Goal: Task Accomplishment & Management: Manage account settings

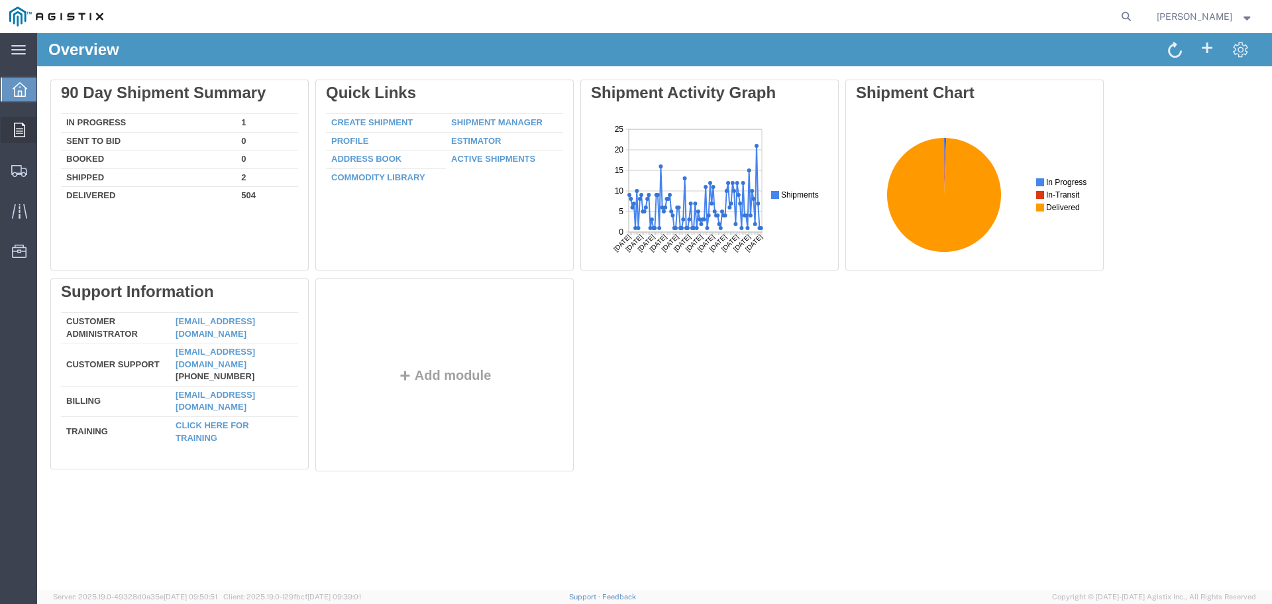
click at [28, 127] on div at bounding box center [19, 130] width 37 height 27
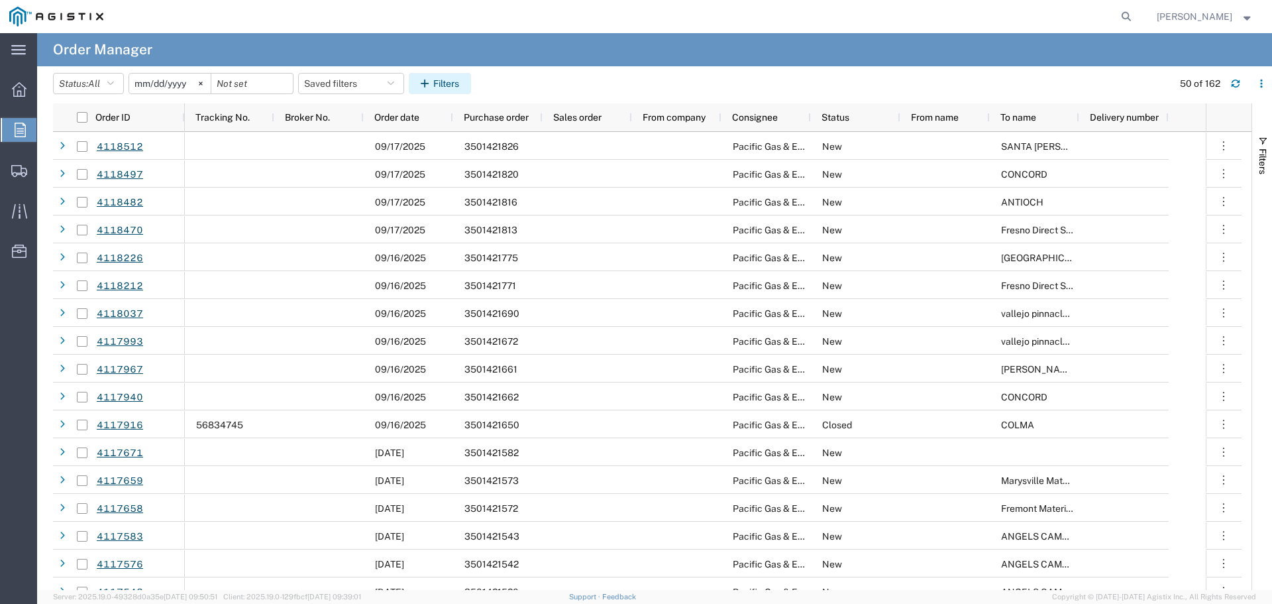
click at [445, 84] on button "Filters" at bounding box center [440, 83] width 62 height 21
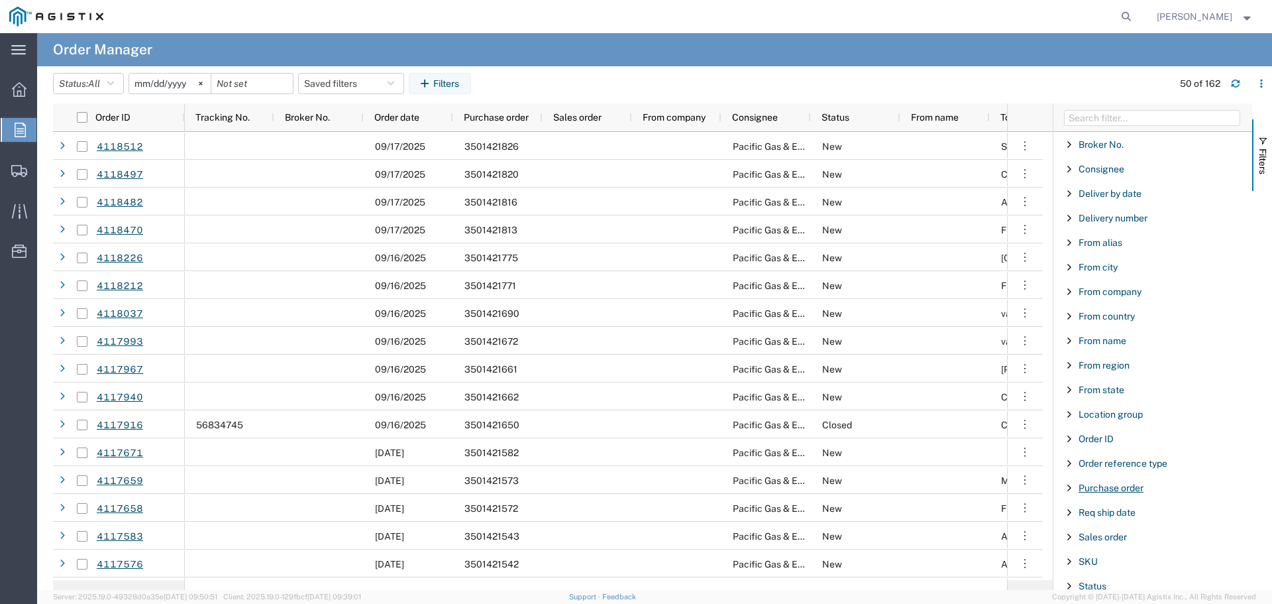
click at [1097, 487] on span "Purchase order" at bounding box center [1111, 487] width 65 height 11
click at [1115, 540] on input "Filter Value" at bounding box center [1158, 543] width 174 height 16
type input "3501421672"
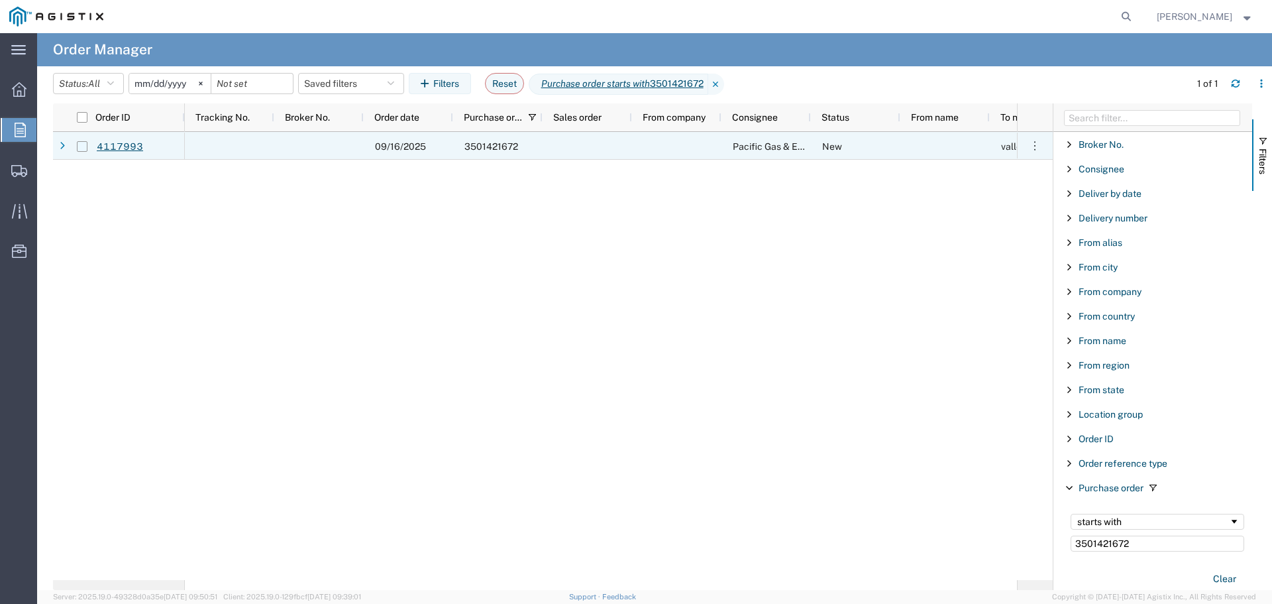
click at [82, 148] on input "Press Space to toggle row selection (unchecked)" at bounding box center [82, 146] width 11 height 11
checkbox input "true"
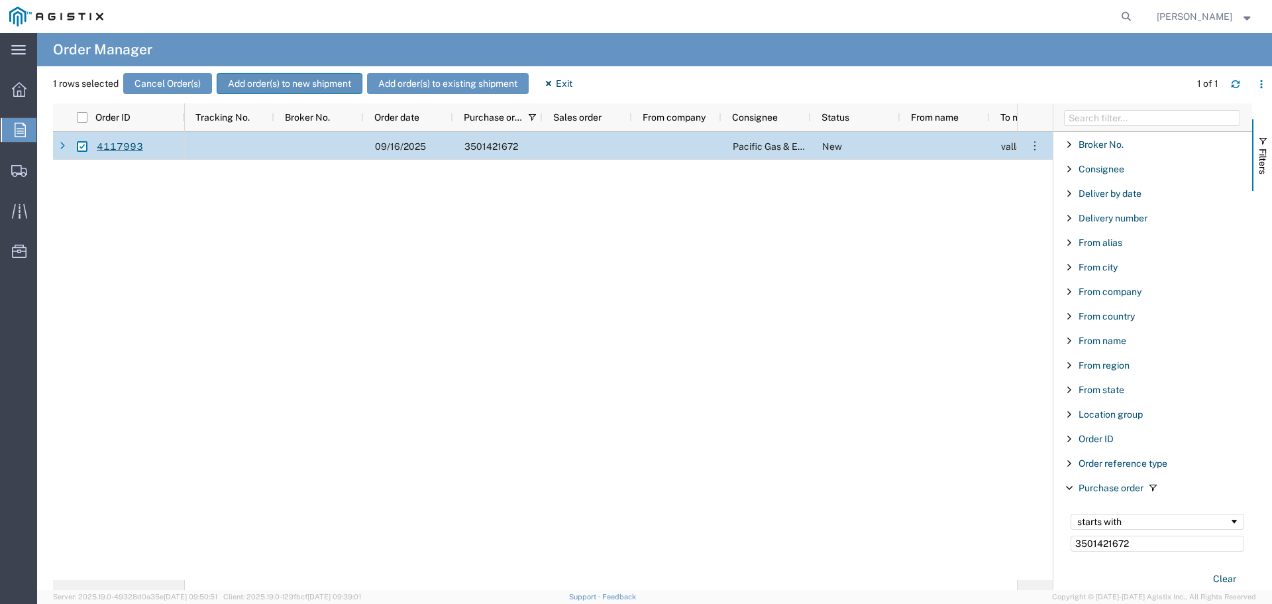
click at [273, 89] on button "Add order(s) to new shipment" at bounding box center [290, 83] width 146 height 21
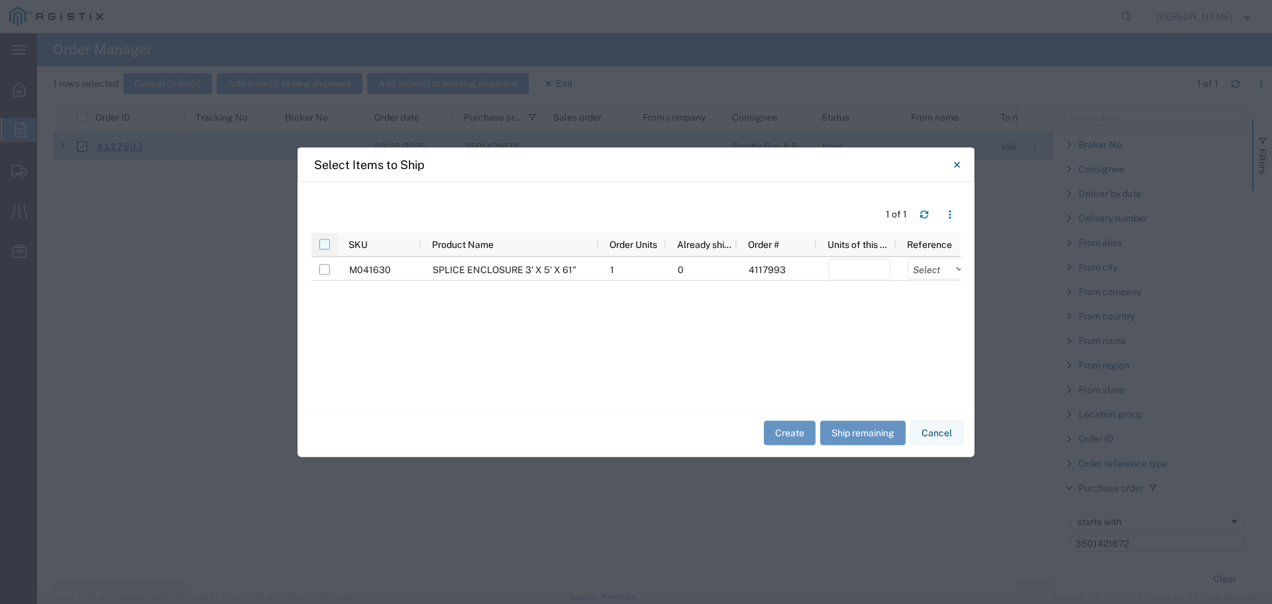
click at [326, 247] on input "checkbox" at bounding box center [324, 244] width 11 height 11
checkbox input "true"
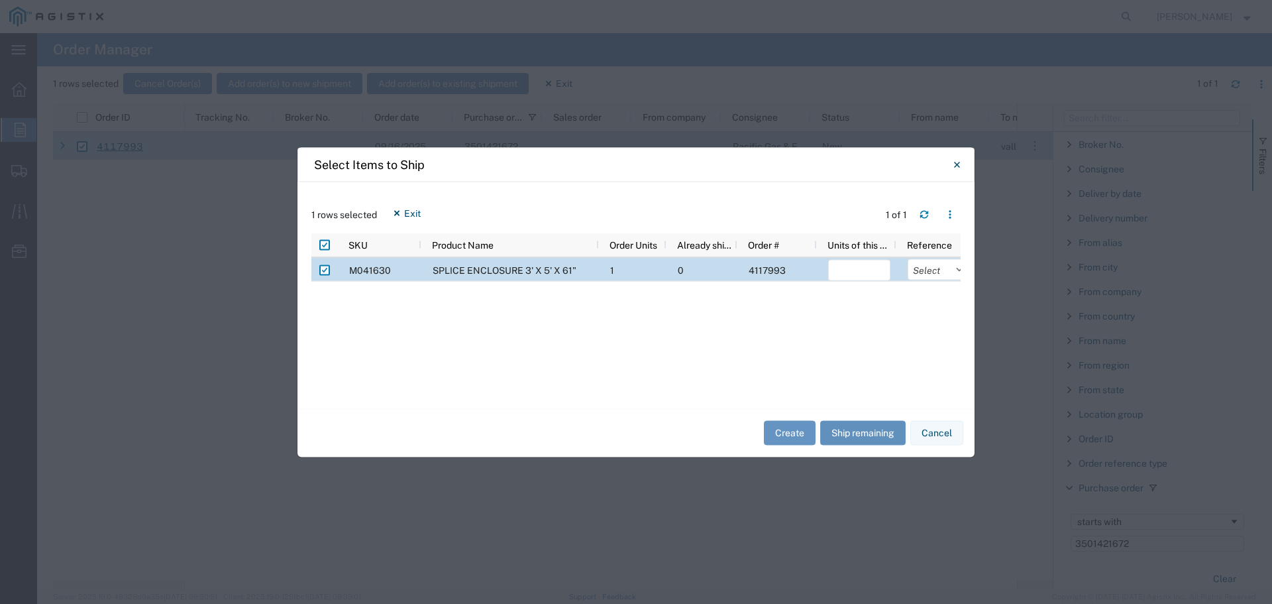
click at [857, 428] on button "Ship remaining" at bounding box center [862, 433] width 85 height 25
type input "1"
click at [932, 271] on select "Select Purchase Order Delivery Number" at bounding box center [939, 268] width 62 height 21
select select "PURCHORD"
click at [908, 258] on select "Select Purchase Order Delivery Number" at bounding box center [939, 268] width 62 height 21
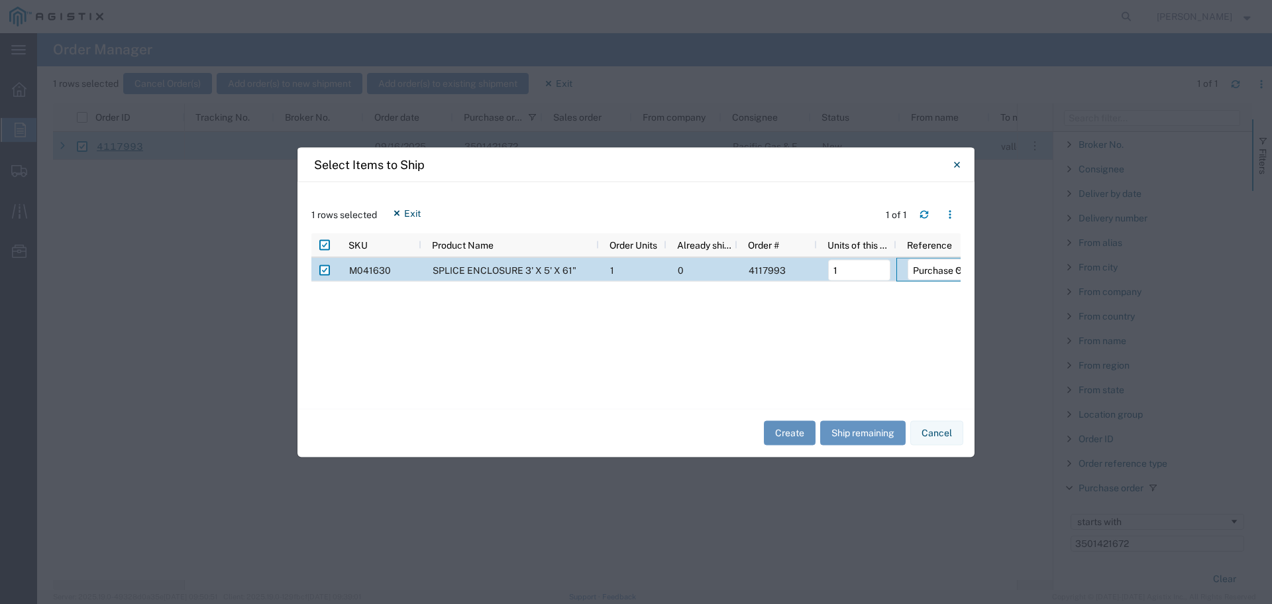
click at [790, 431] on button "Create" at bounding box center [790, 433] width 52 height 25
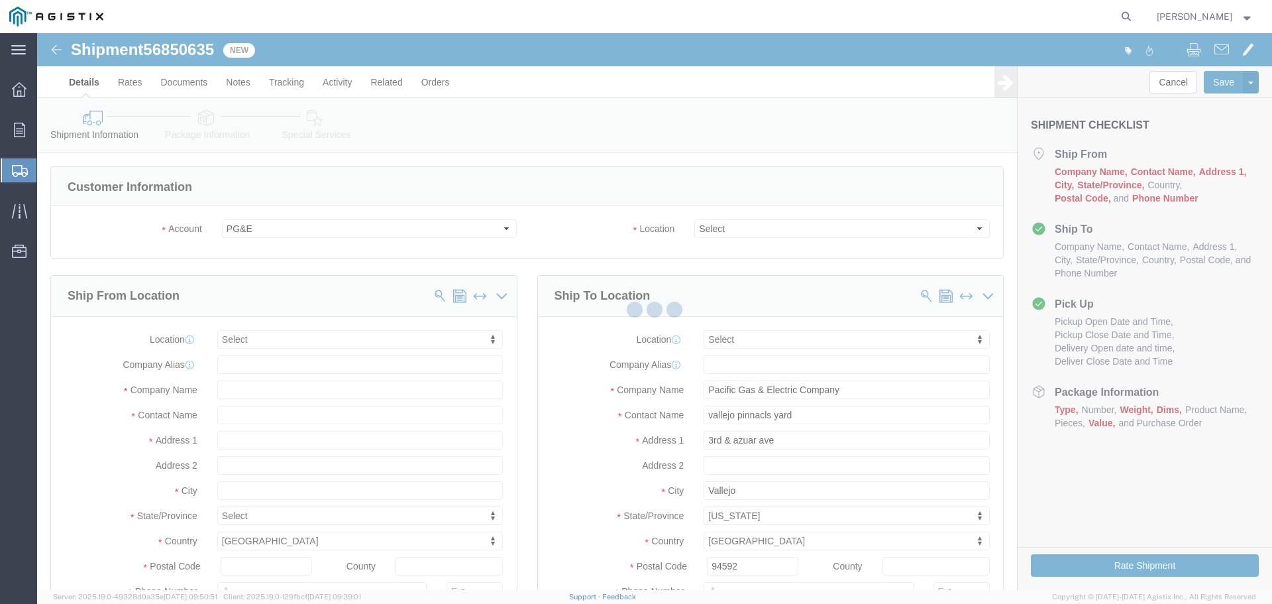
select select
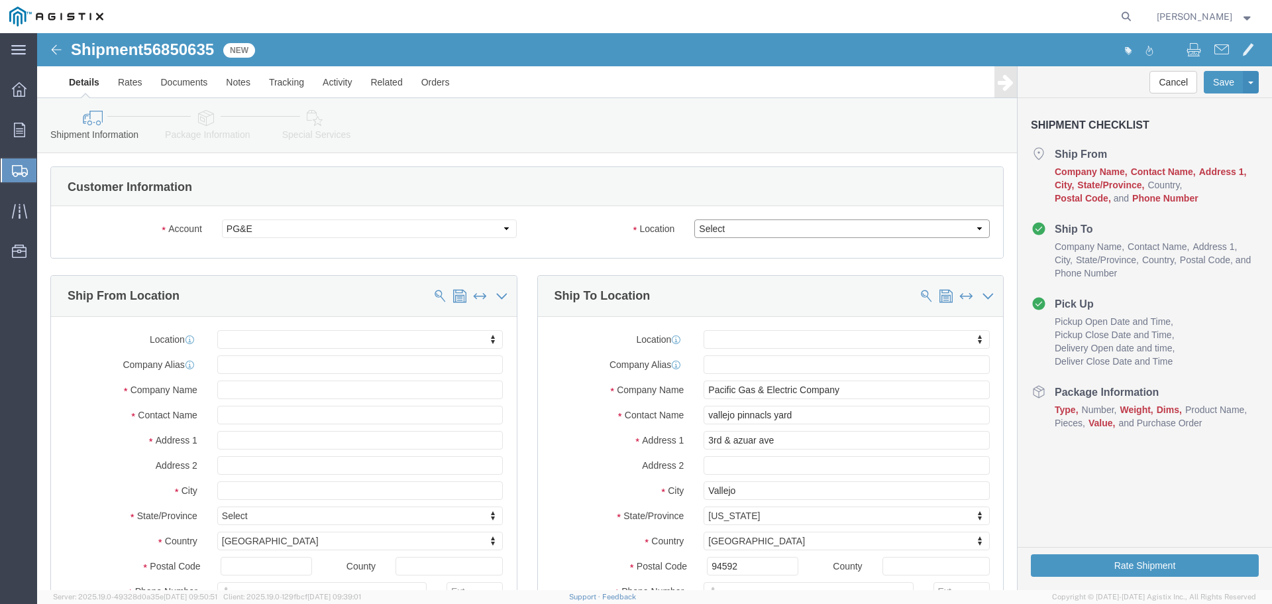
click select "Select All Others [GEOGRAPHIC_DATA] [GEOGRAPHIC_DATA] [GEOGRAPHIC_DATA] [GEOGRA…"
select select "23082"
click select "Select All Others [GEOGRAPHIC_DATA] [GEOGRAPHIC_DATA] [GEOGRAPHIC_DATA] [GEOGRA…"
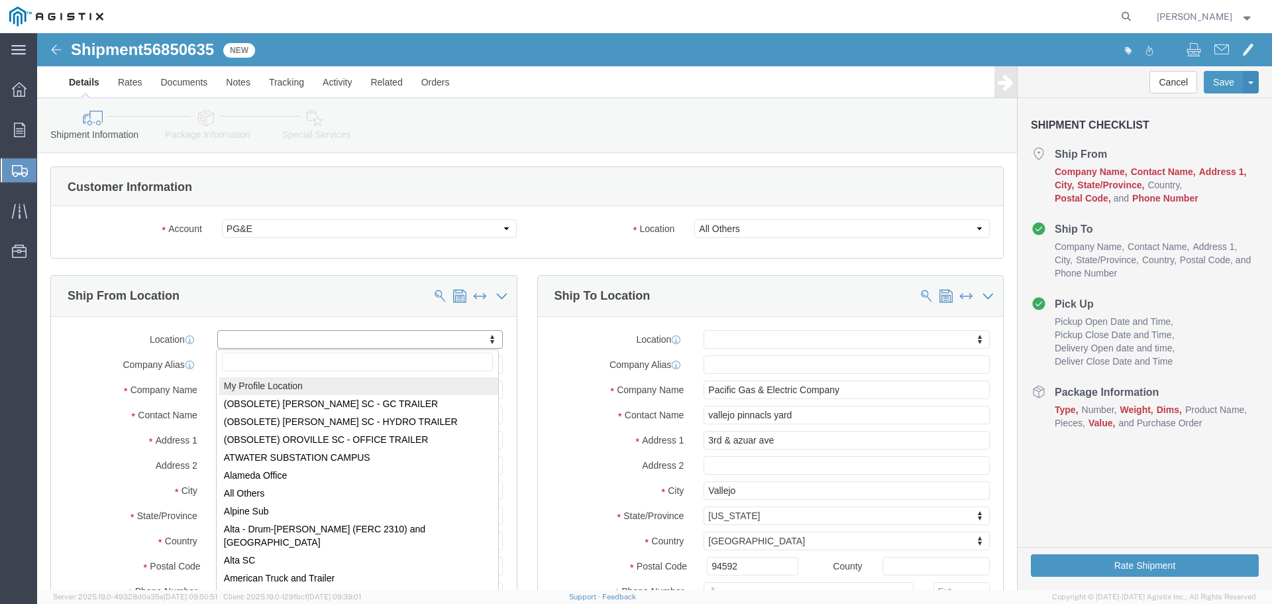
select select "MYPROFILE"
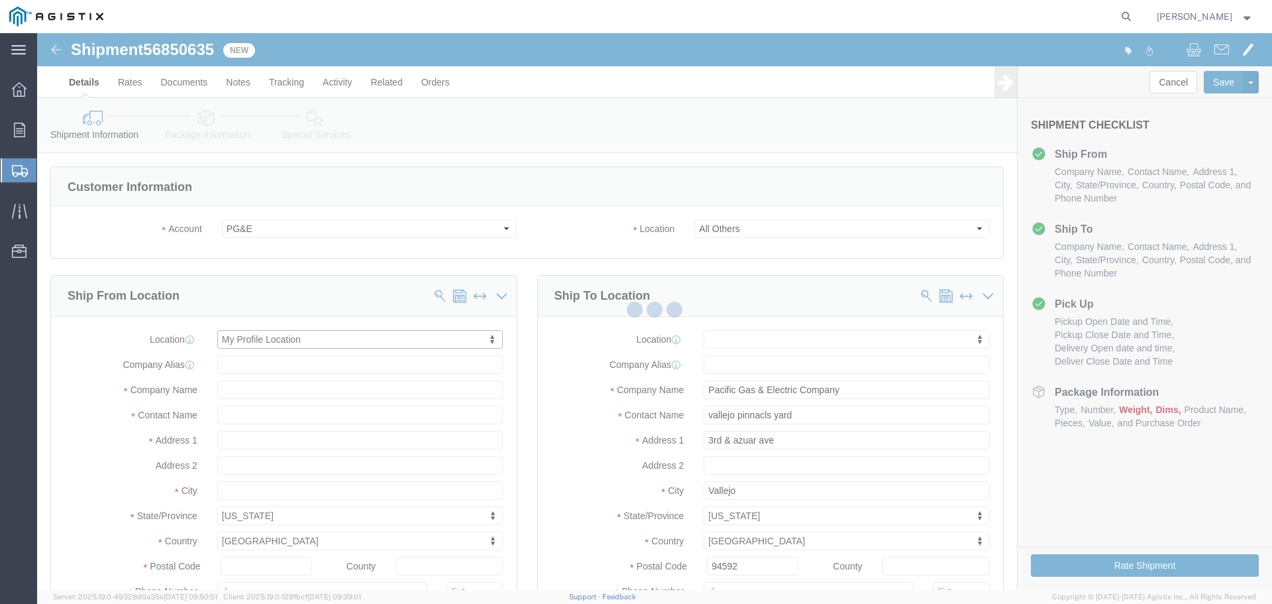
type input "[STREET_ADDRESS]"
select select "CA"
type input "94566"
type input "[PHONE_NUMBER]"
type input "[PERSON_NAME][EMAIL_ADDRESS][PERSON_NAME][DOMAIN_NAME]"
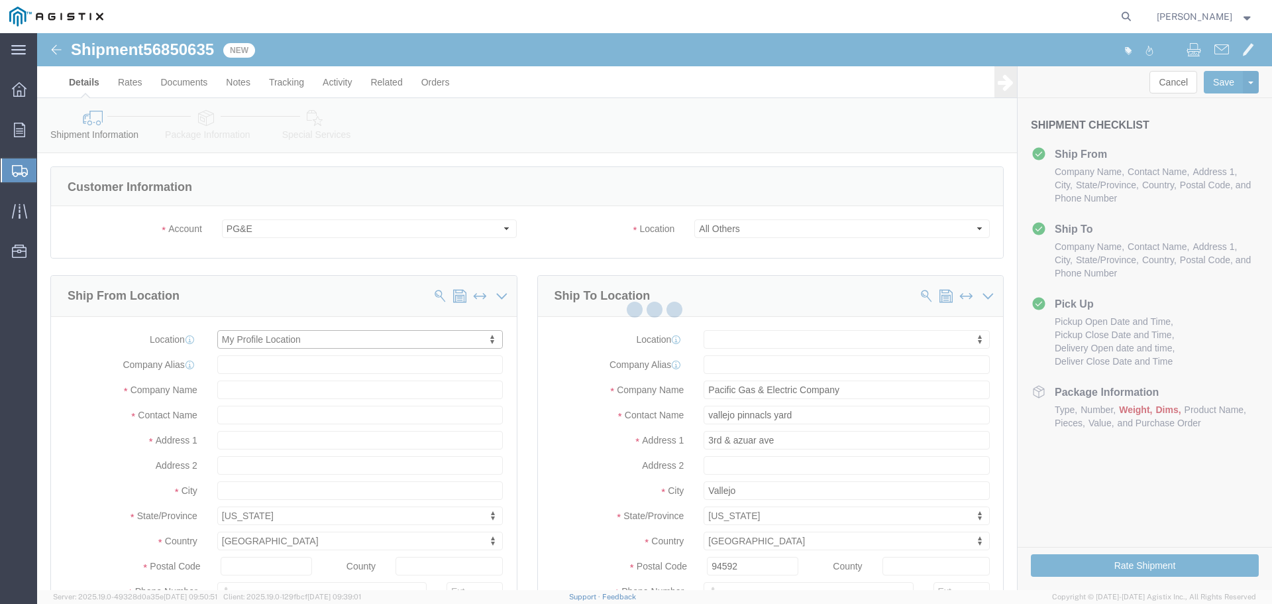
checkbox input "true"
type input "Oldcastle Precast Inc"
type input "[PERSON_NAME]"
type input "PLEASANTON"
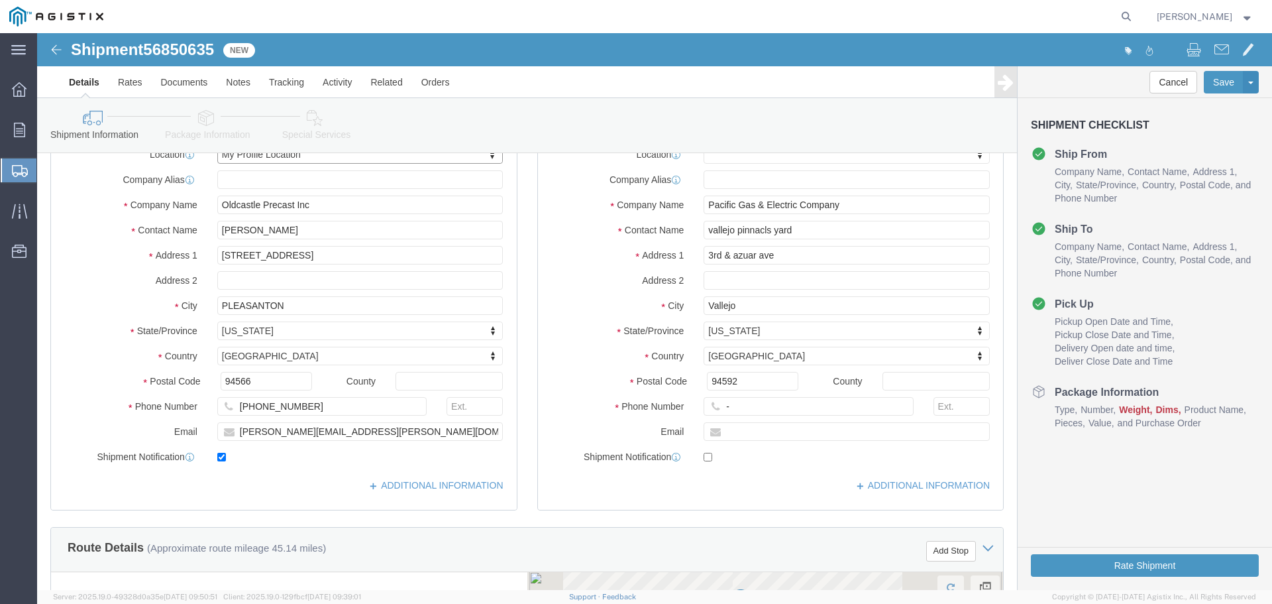
scroll to position [199, 0]
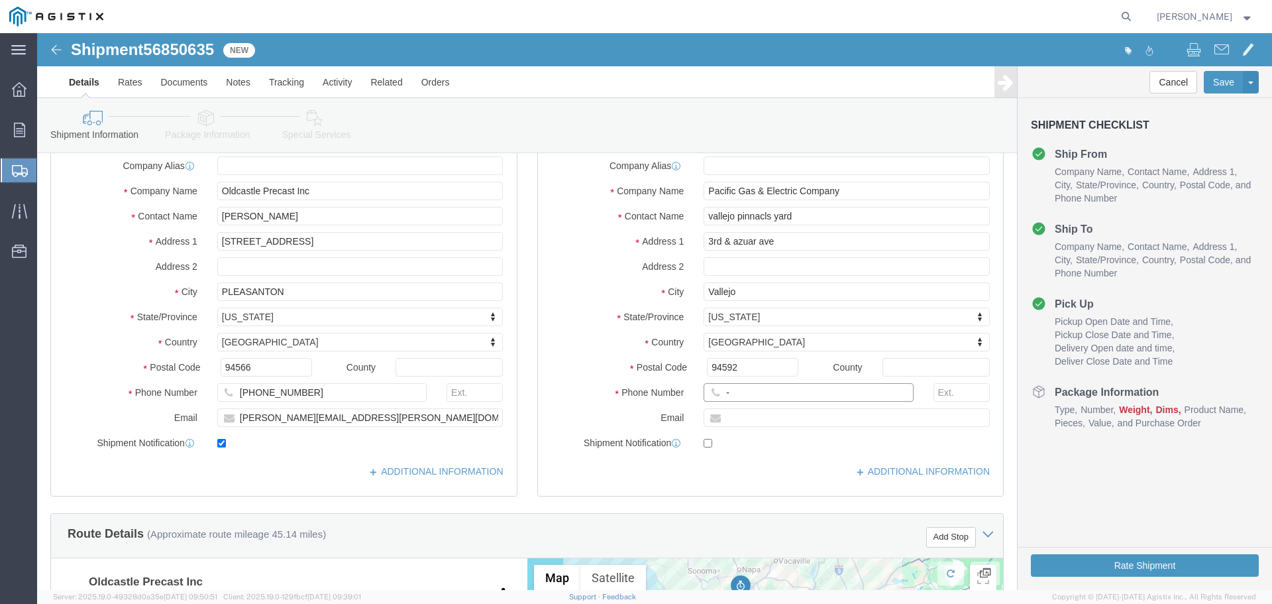
click input "-"
type input "123-456-7891"
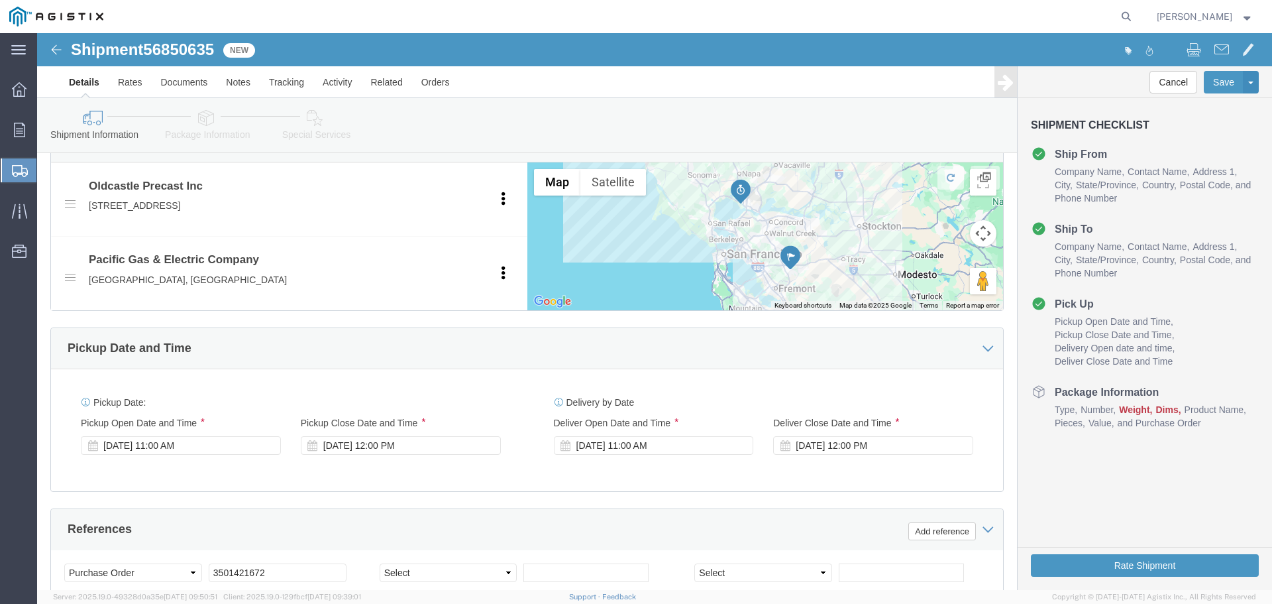
scroll to position [729, 0]
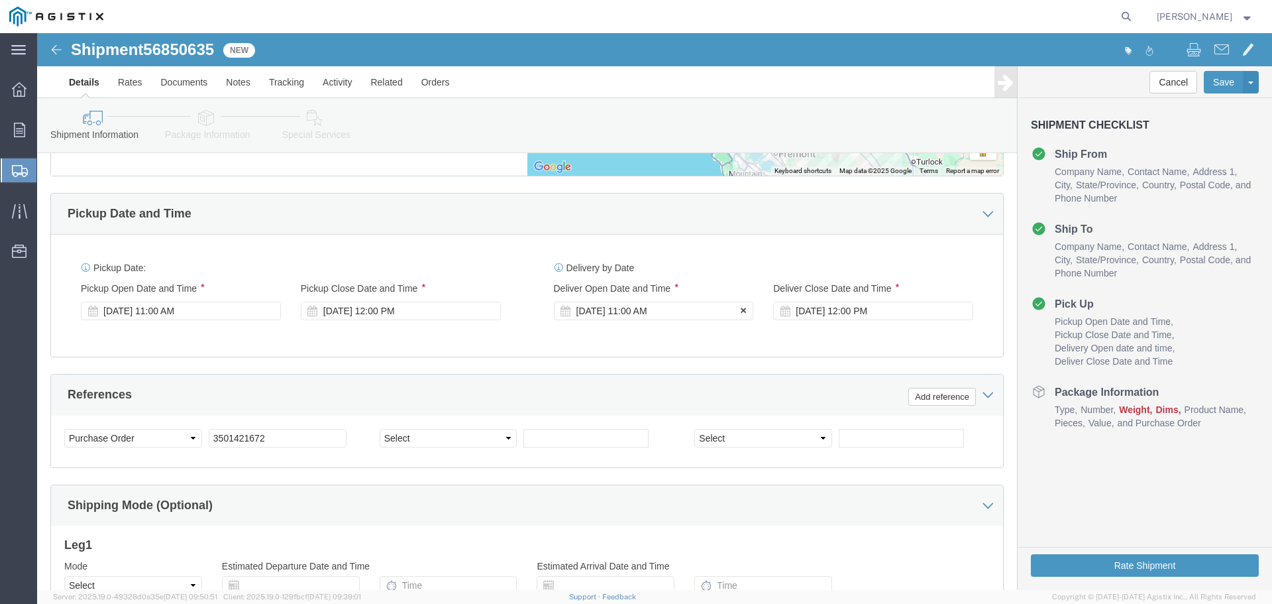
click div "[DATE] 11:00 AM"
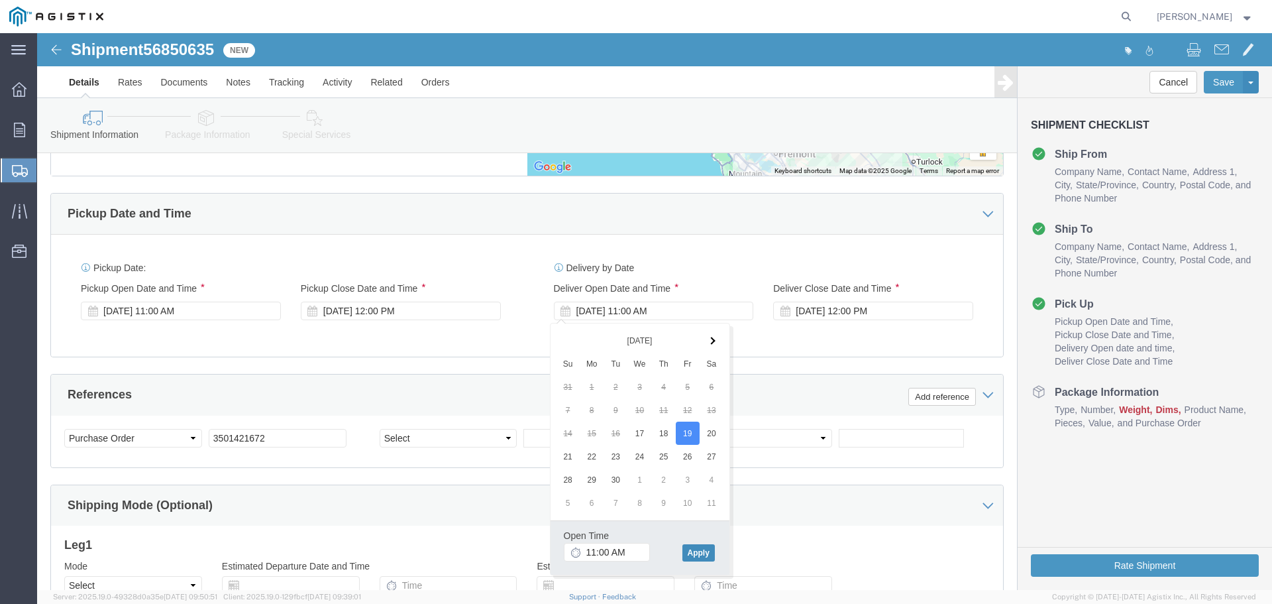
click button "Apply"
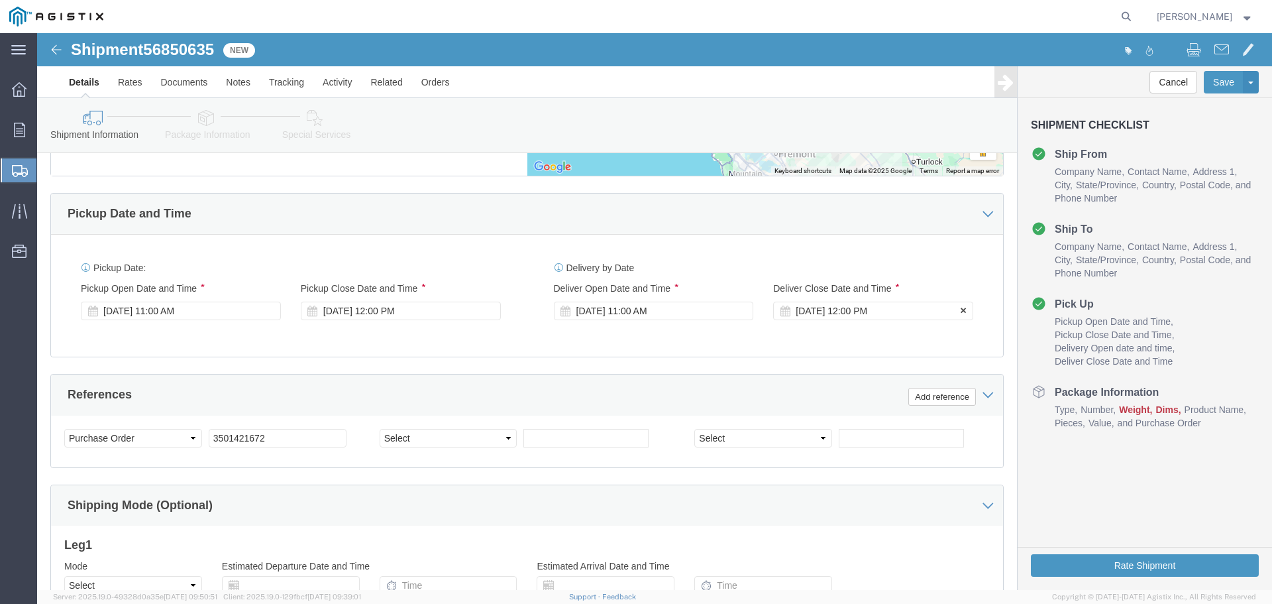
click div "[DATE] 12:00 PM"
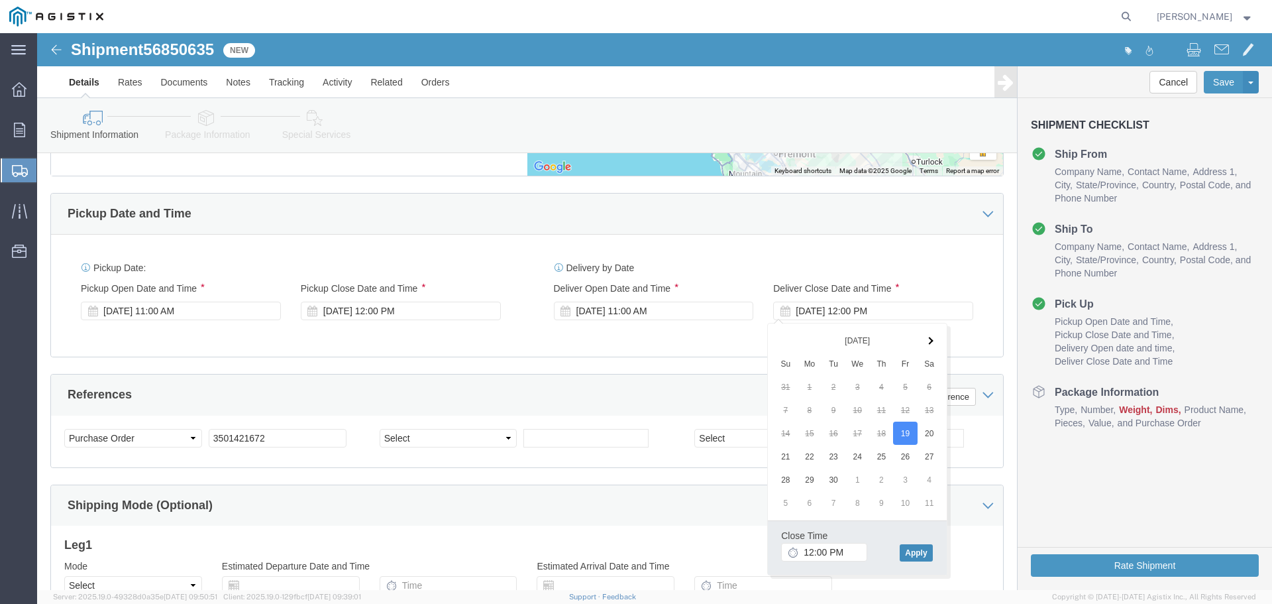
click button "Apply"
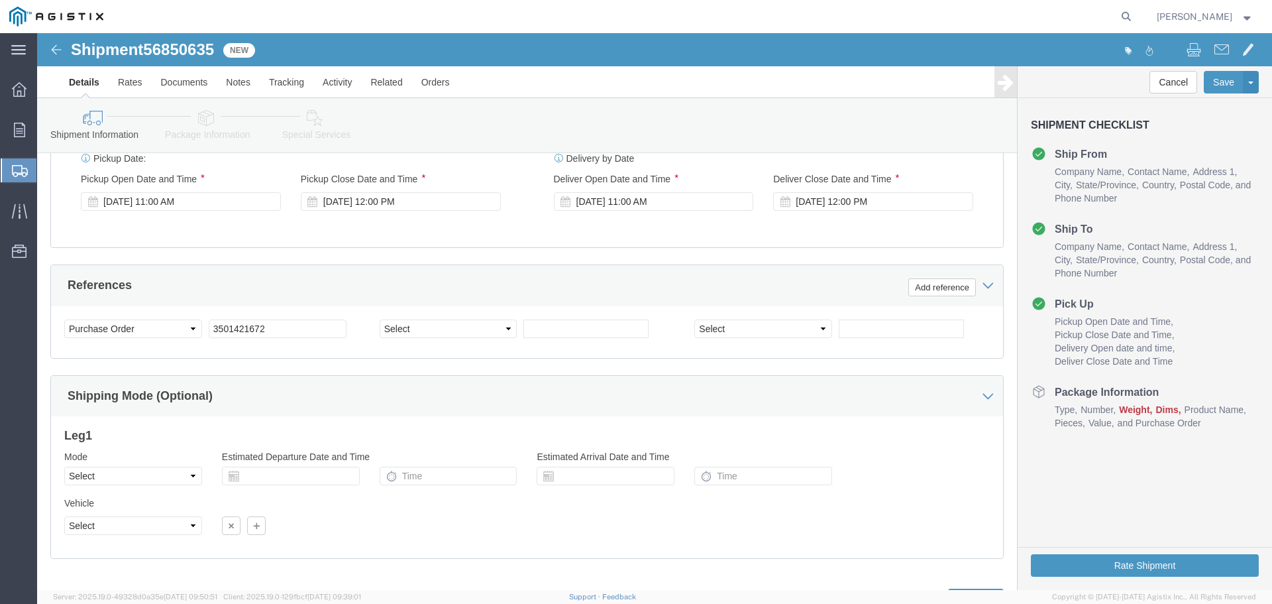
scroll to position [900, 0]
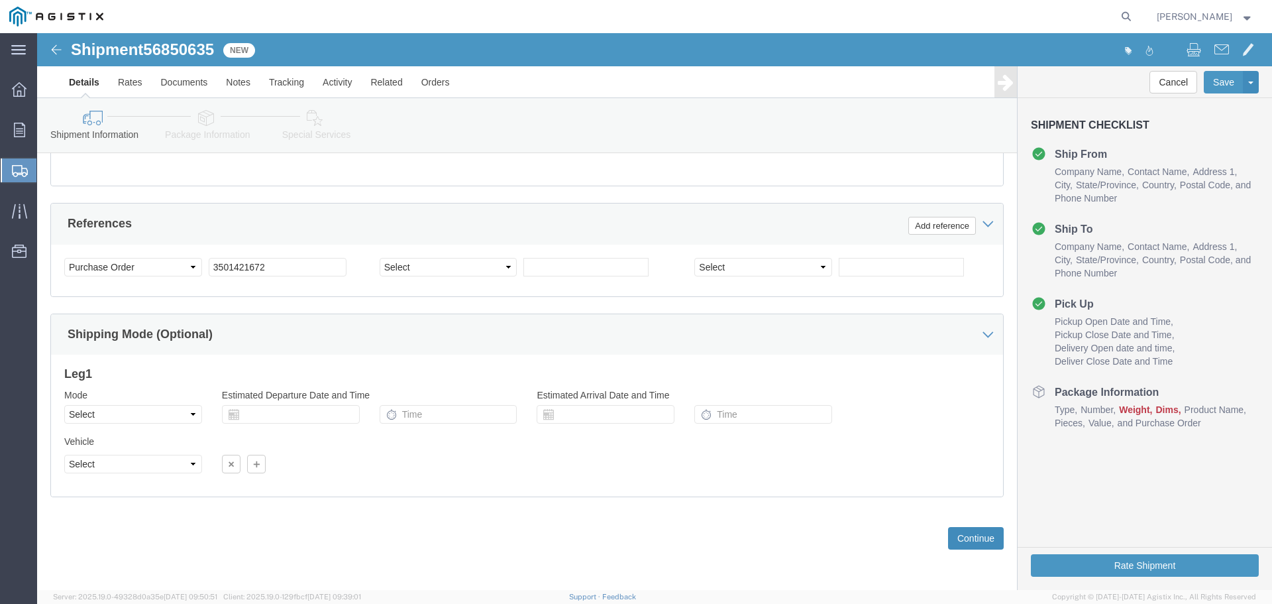
click button "Continue"
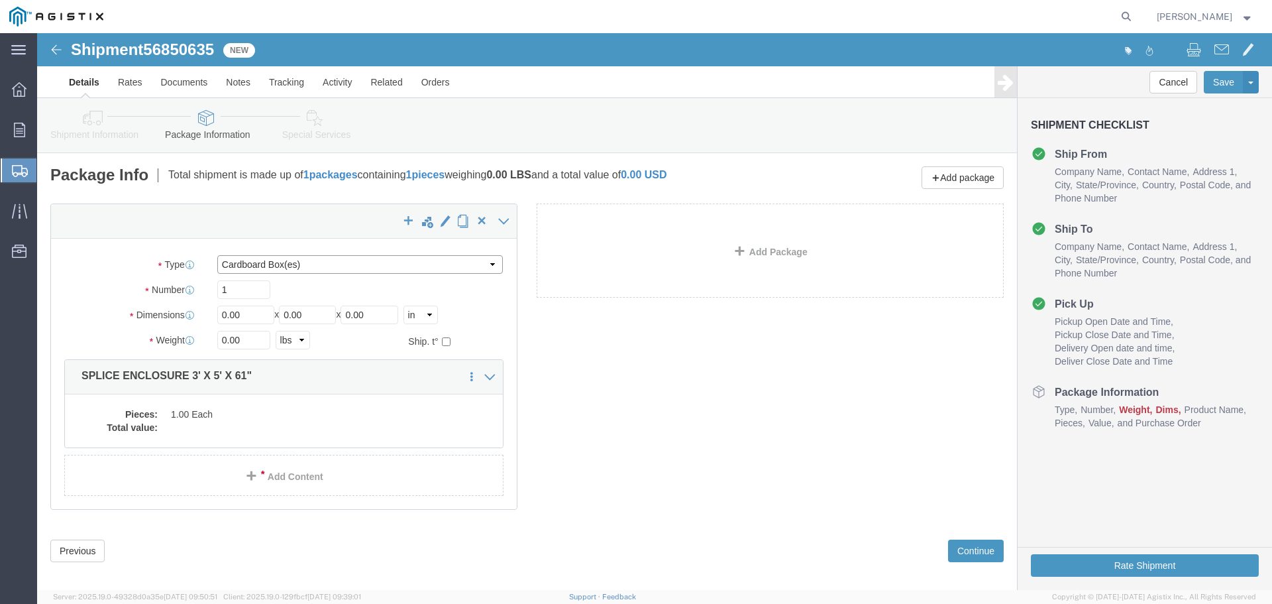
click select "Select Bulk Bundle(s) Cardboard Box(es) Carton(s) Crate(s) Drum(s) (Fiberboard)…"
select select "YRPK"
click select "Select Bulk Bundle(s) Cardboard Box(es) Carton(s) Crate(s) Drum(s) (Fiberboard)…"
drag, startPoint x: 211, startPoint y: 279, endPoint x: 130, endPoint y: 275, distance: 80.9
click div "Dimensions Length 0.00 x Width 0.00 x Height 0.00 Select cm ft in"
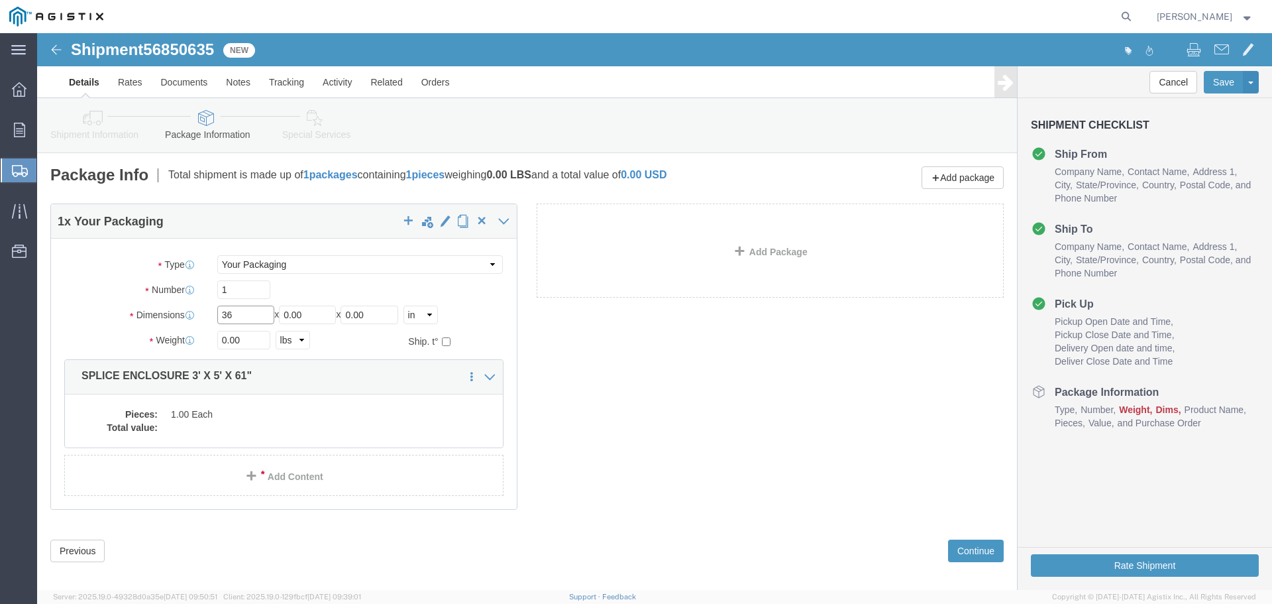
type input "36"
type input "60"
type input "54"
type input "6820"
click dd "1.00 Each"
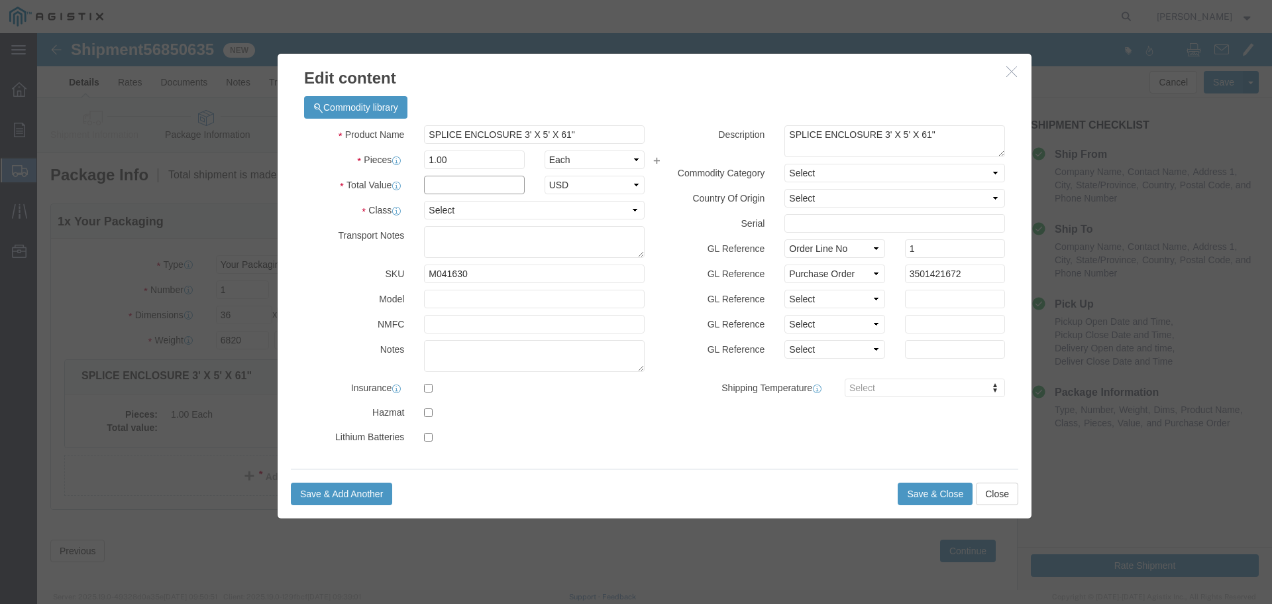
click input "text"
type input "1"
click select "Select 50 55 60 65 70 85 92.5 100 125 175 250 300 400"
select select "55"
click select "Select 50 55 60 65 70 85 92.5 100 125 175 250 300 400"
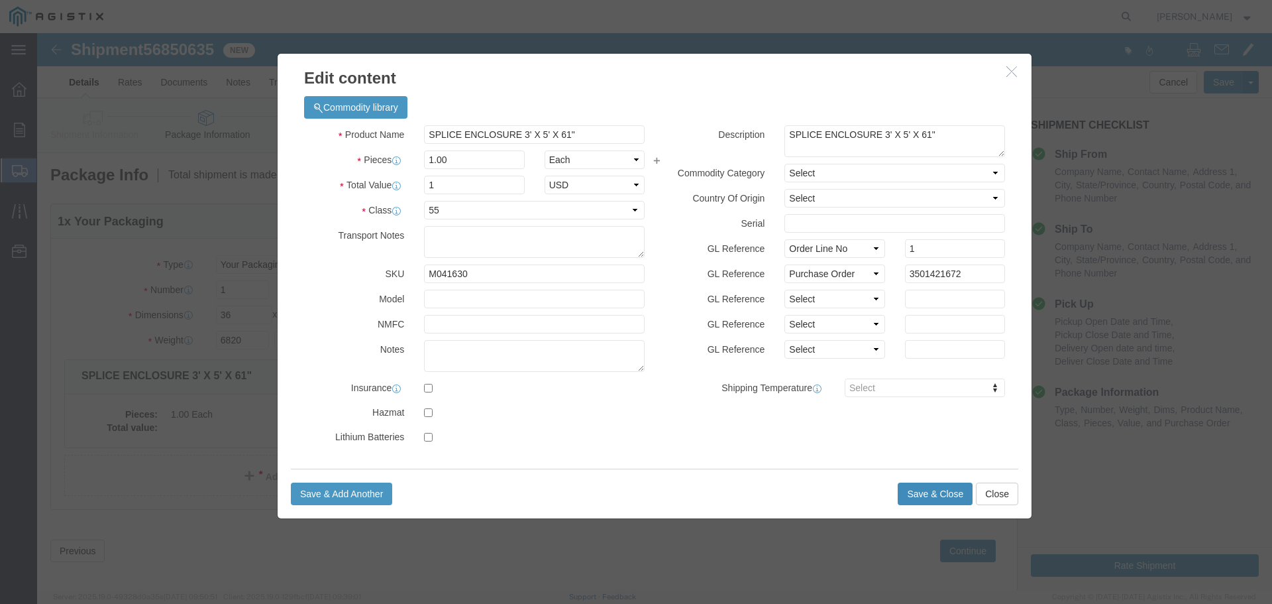
click button "Save & Close"
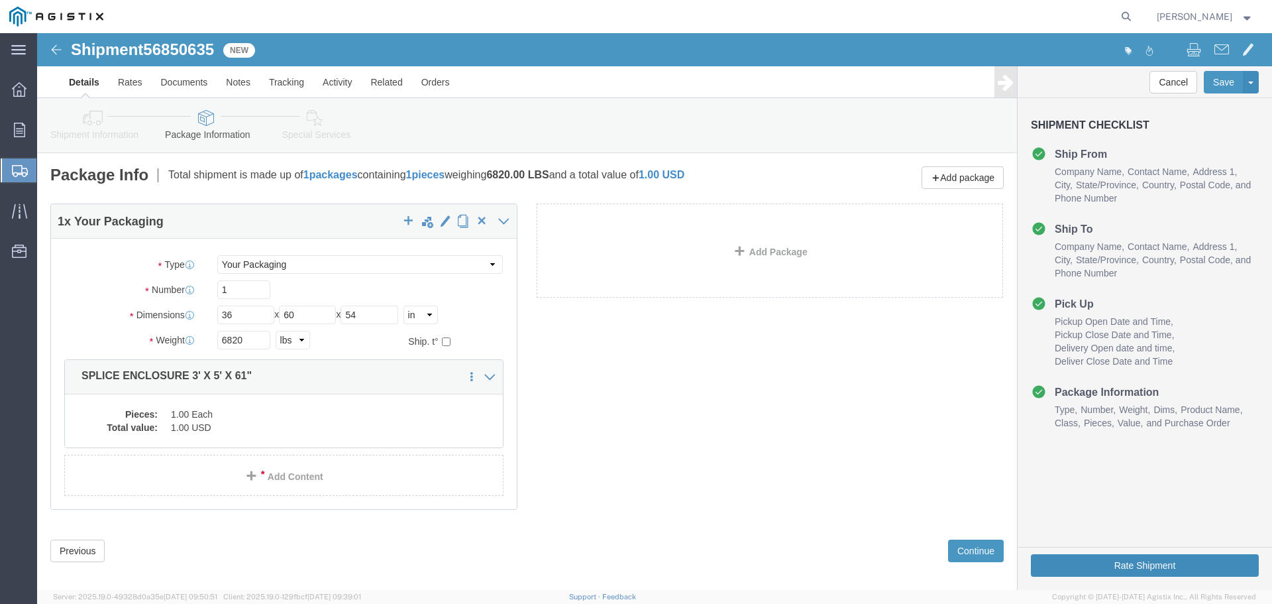
click button "Rate Shipment"
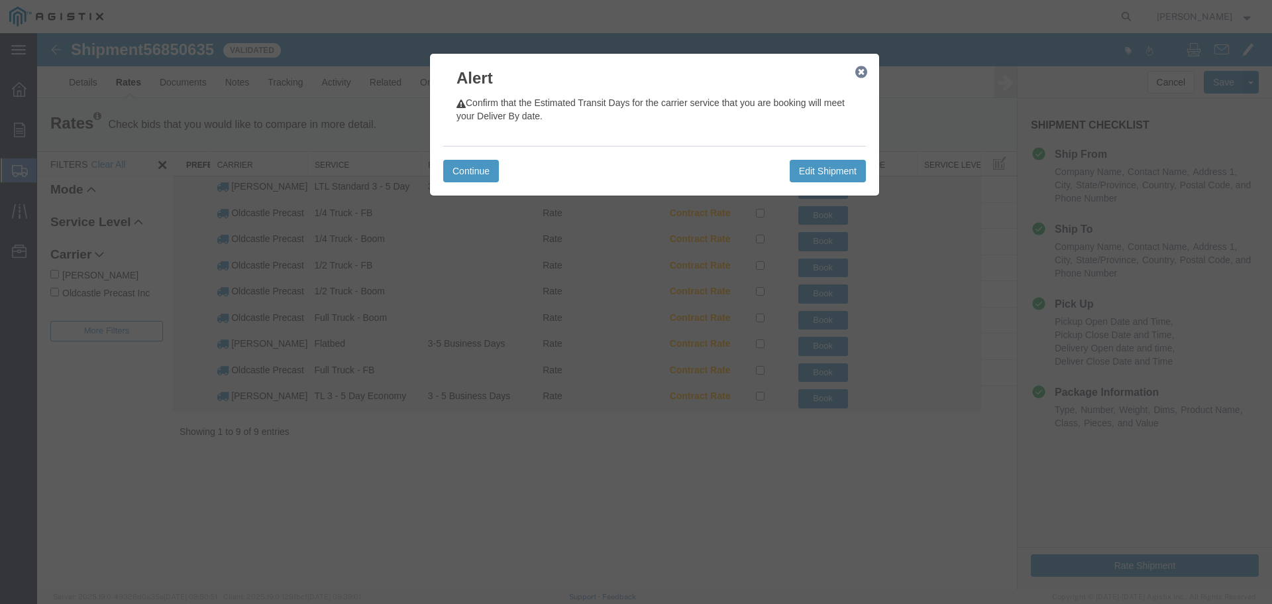
click at [865, 71] on icon "button" at bounding box center [861, 72] width 12 height 11
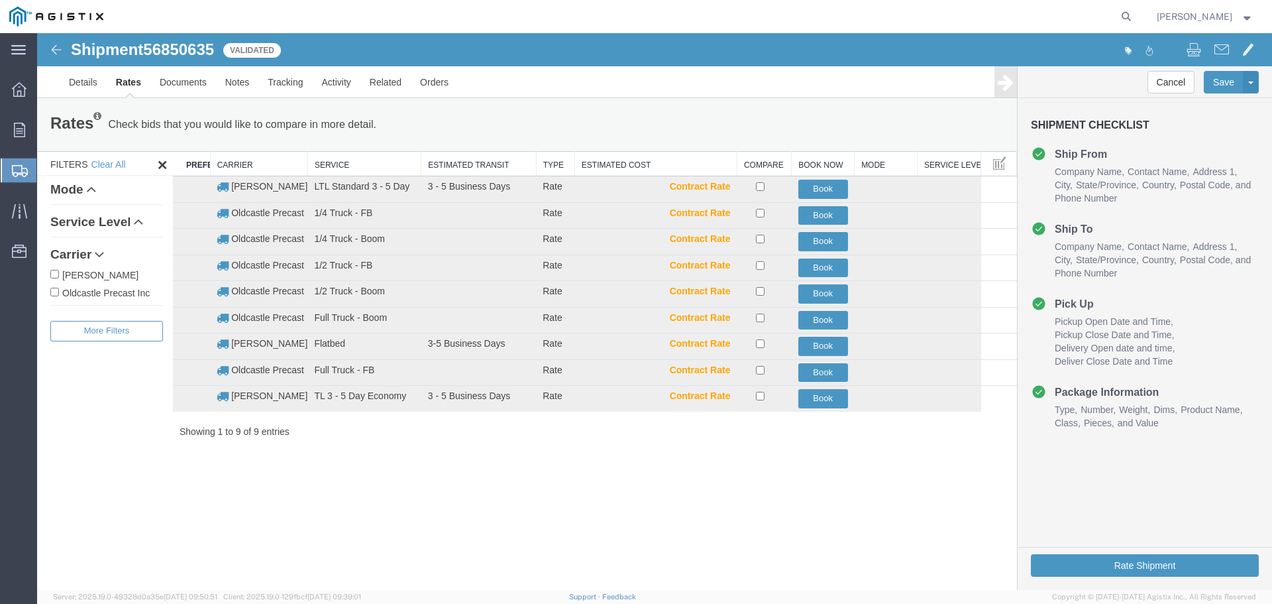
click at [119, 295] on label "Oldcastle Precast Inc" at bounding box center [106, 292] width 113 height 15
click at [59, 295] on input "Oldcastle Precast Inc" at bounding box center [54, 292] width 9 height 9
checkbox input "true"
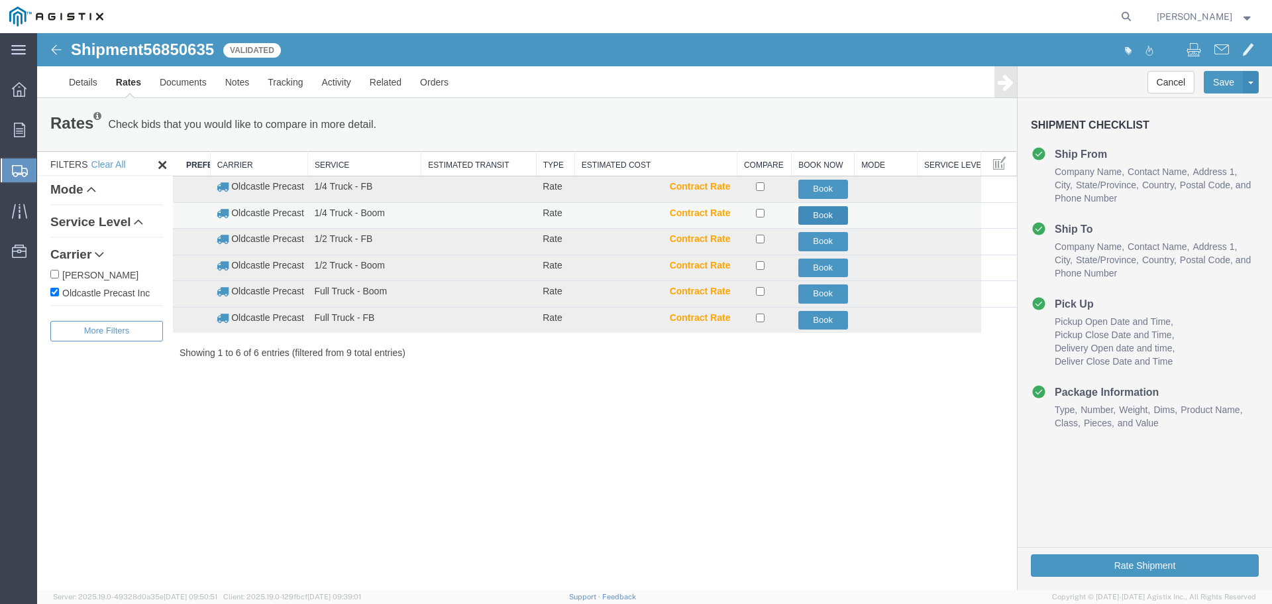
click at [839, 216] on button "Book" at bounding box center [823, 215] width 50 height 19
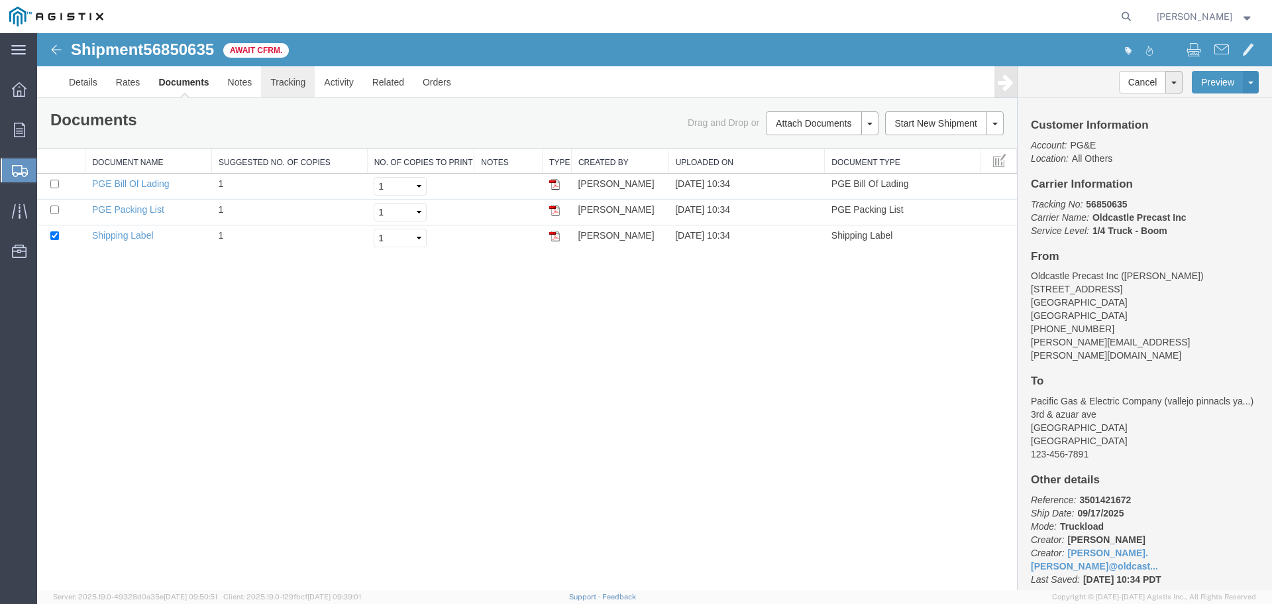
click at [299, 82] on link "Tracking" at bounding box center [288, 82] width 54 height 32
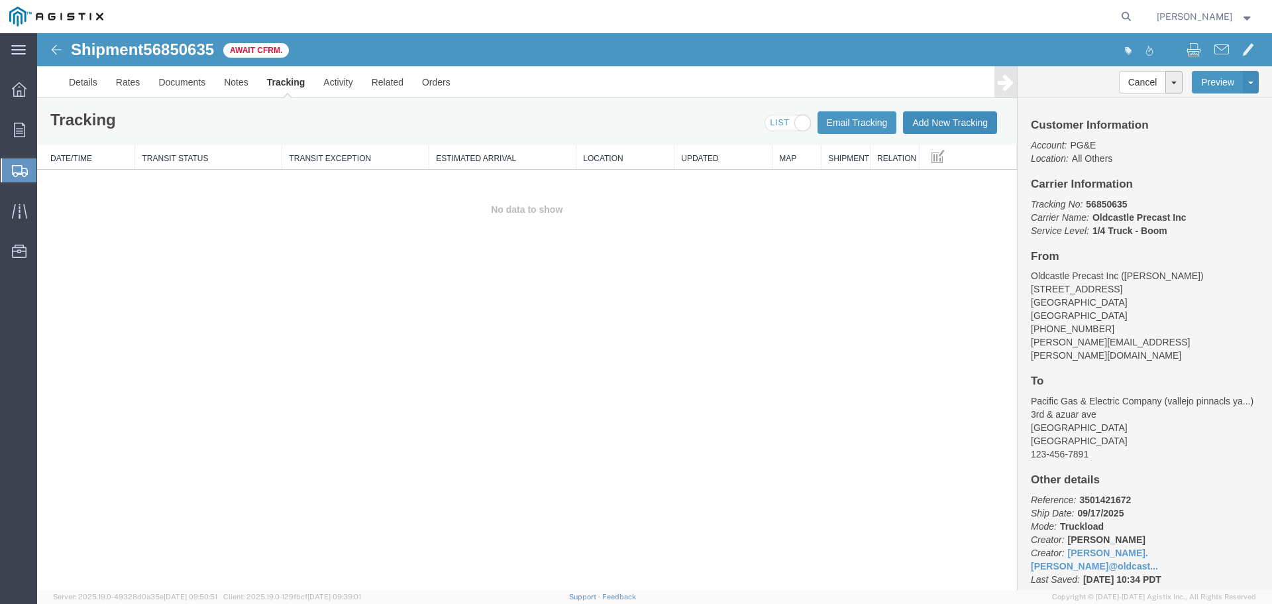
click at [918, 125] on button "Add New Tracking" at bounding box center [950, 122] width 94 height 23
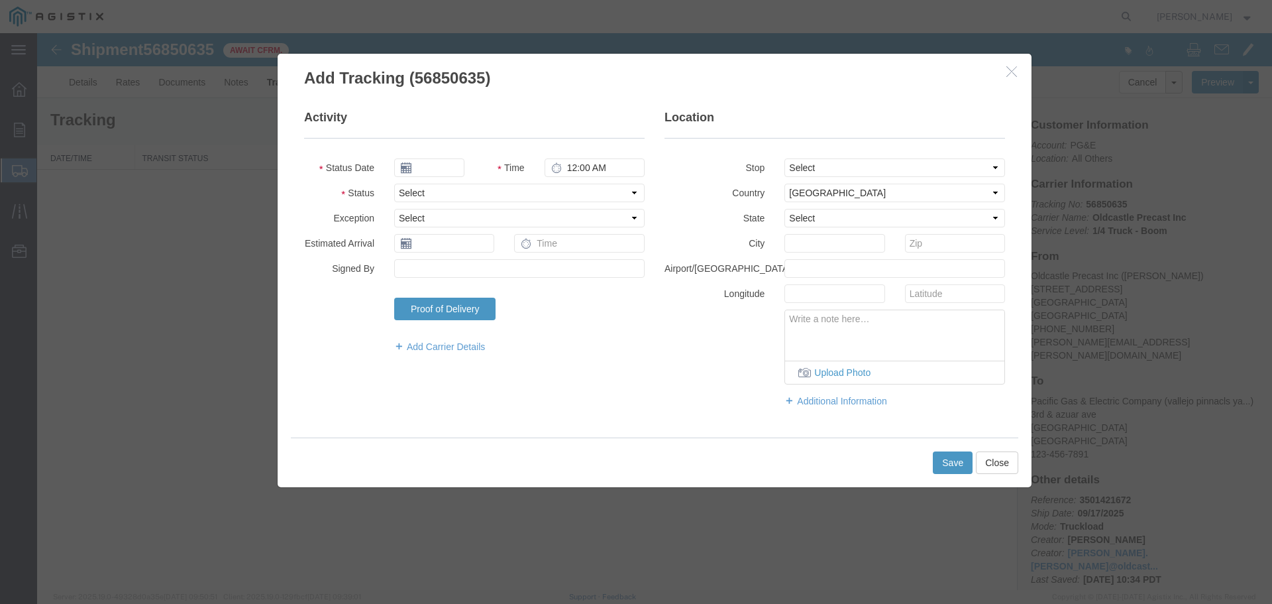
type input "09/17/2025"
type input "11:00 AM"
click at [431, 192] on select "Select Arrival Notice Available Arrival Notice Imported Arrive at Delivery Loca…" at bounding box center [519, 193] width 250 height 19
select select "DELIVRED"
click at [394, 184] on select "Select Arrival Notice Available Arrival Notice Imported Arrive at Delivery Loca…" at bounding box center [519, 193] width 250 height 19
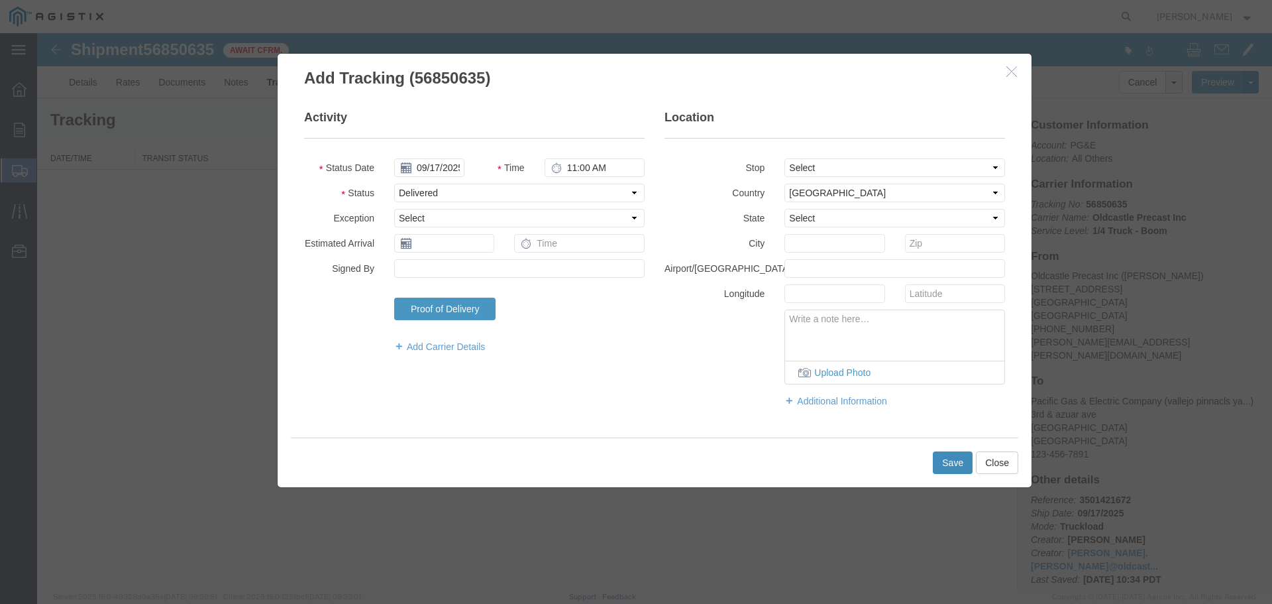
click at [955, 458] on button "Save" at bounding box center [953, 462] width 40 height 23
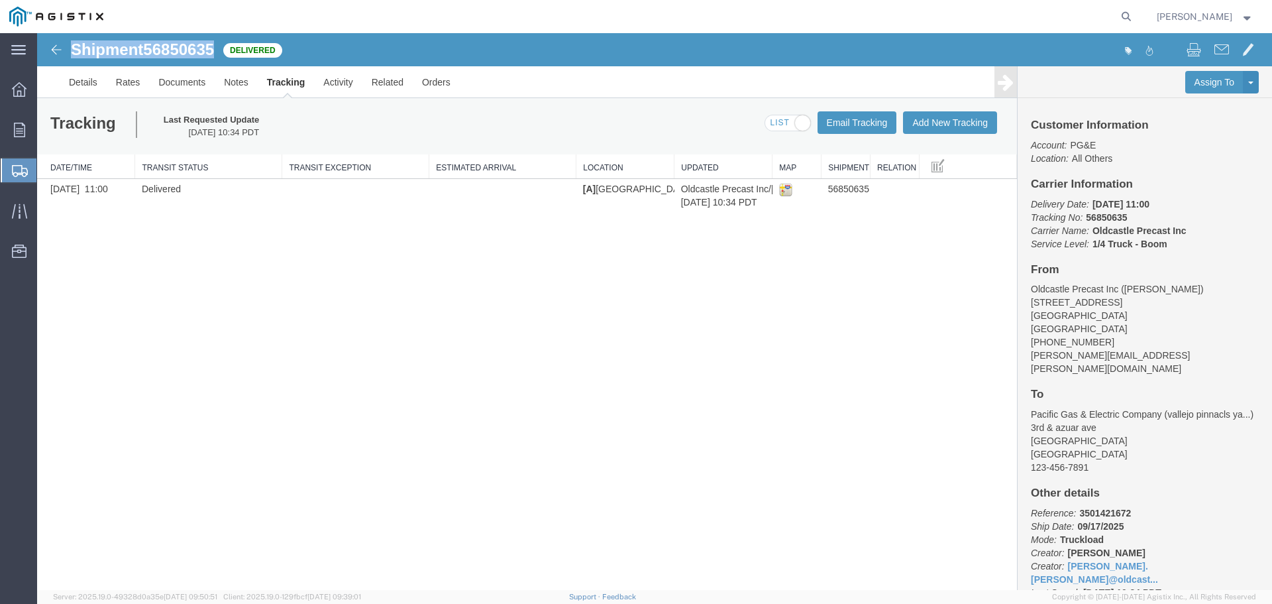
drag, startPoint x: 68, startPoint y: 45, endPoint x: 215, endPoint y: 51, distance: 147.2
click at [215, 51] on div "Shipment 56850635 1 of 1 Delivered" at bounding box center [346, 53] width 616 height 25
copy h1 "Shipment 56850635"
drag, startPoint x: 20, startPoint y: 125, endPoint x: 182, endPoint y: 18, distance: 194.6
click at [20, 125] on icon at bounding box center [19, 130] width 11 height 15
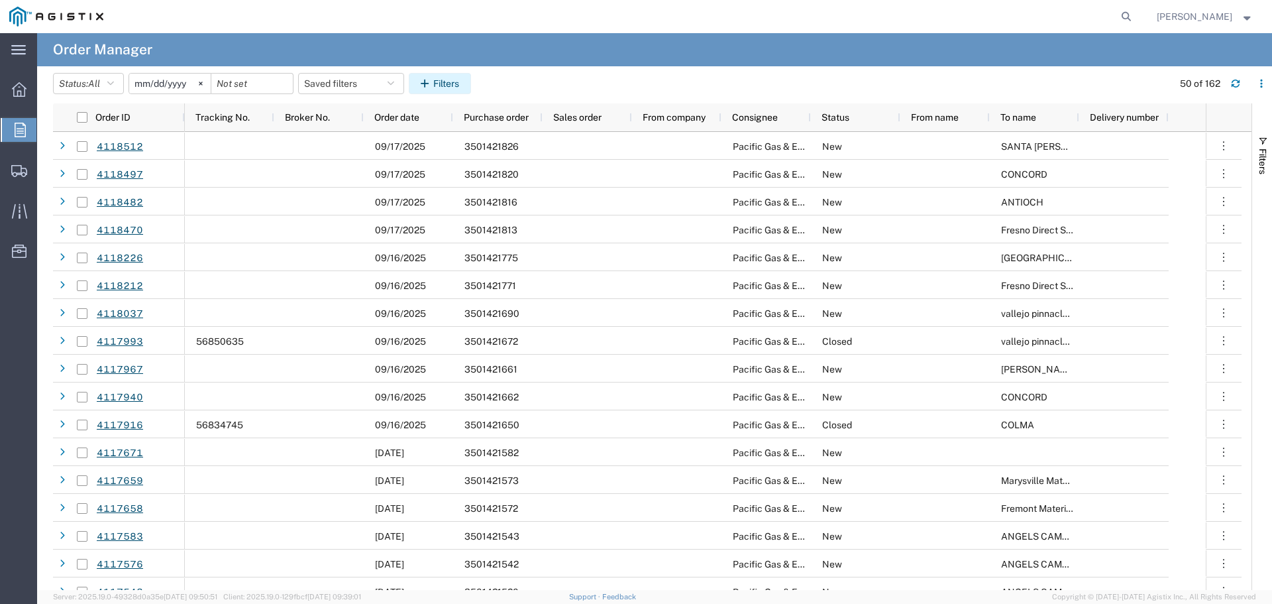
click at [456, 85] on button "Filters" at bounding box center [440, 83] width 62 height 21
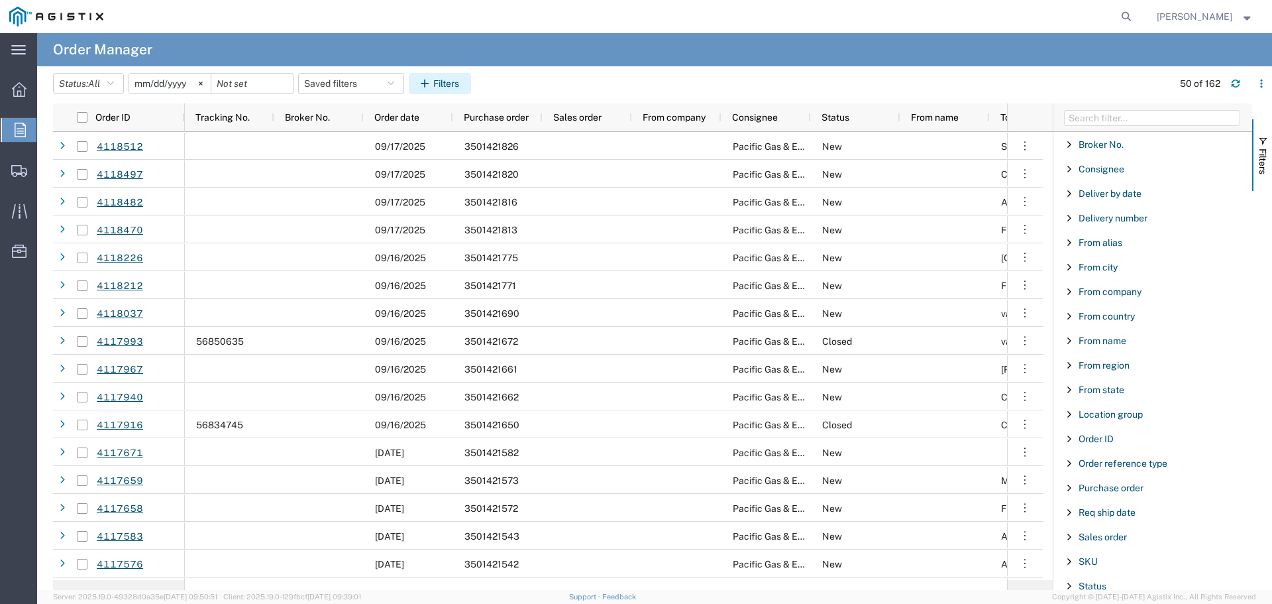
click at [451, 85] on button "Filters" at bounding box center [440, 83] width 62 height 21
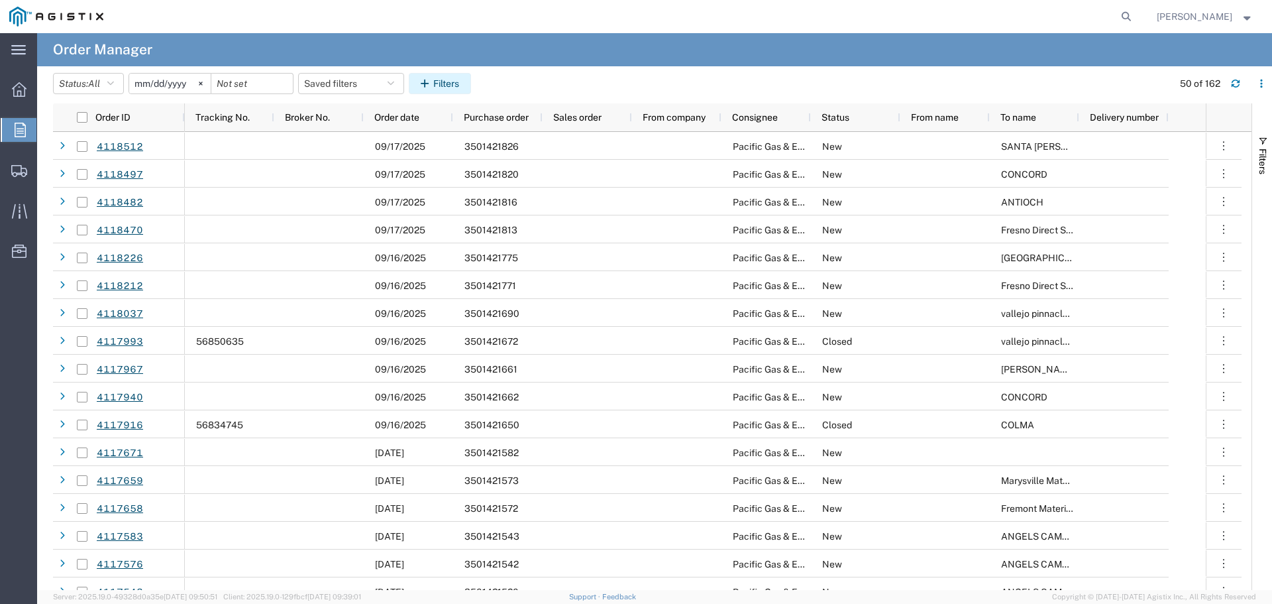
click at [458, 80] on button "Filters" at bounding box center [440, 83] width 62 height 21
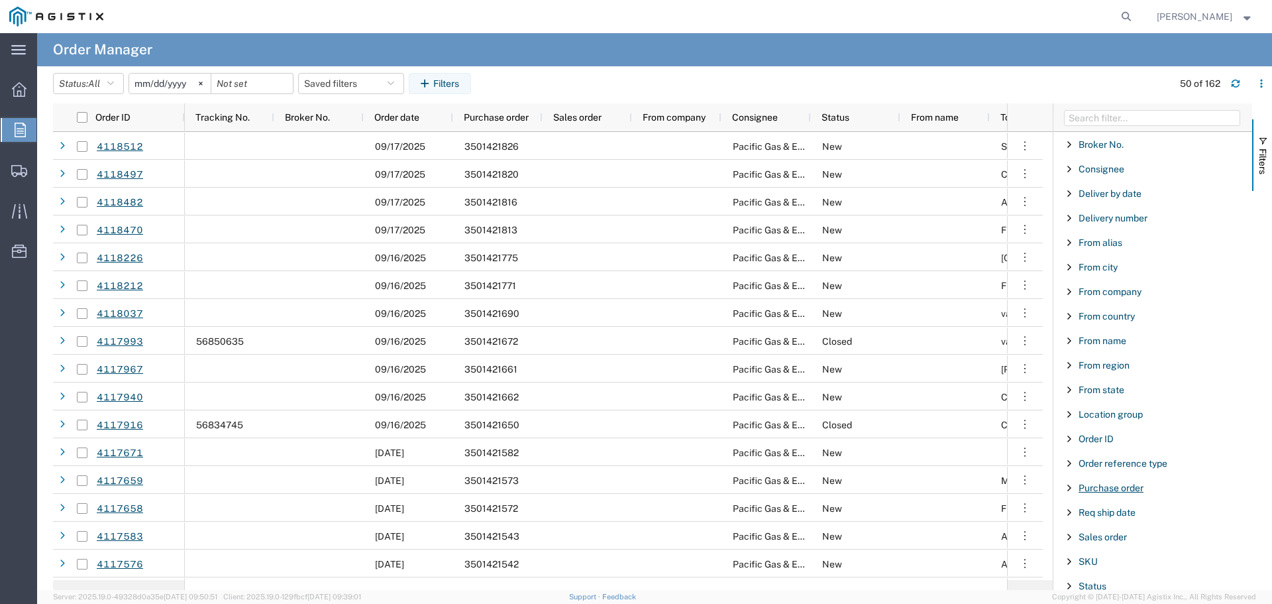
click at [1097, 487] on span "Purchase order" at bounding box center [1111, 487] width 65 height 11
click at [1106, 540] on input "Filter Value" at bounding box center [1158, 543] width 174 height 16
type input "3501418170"
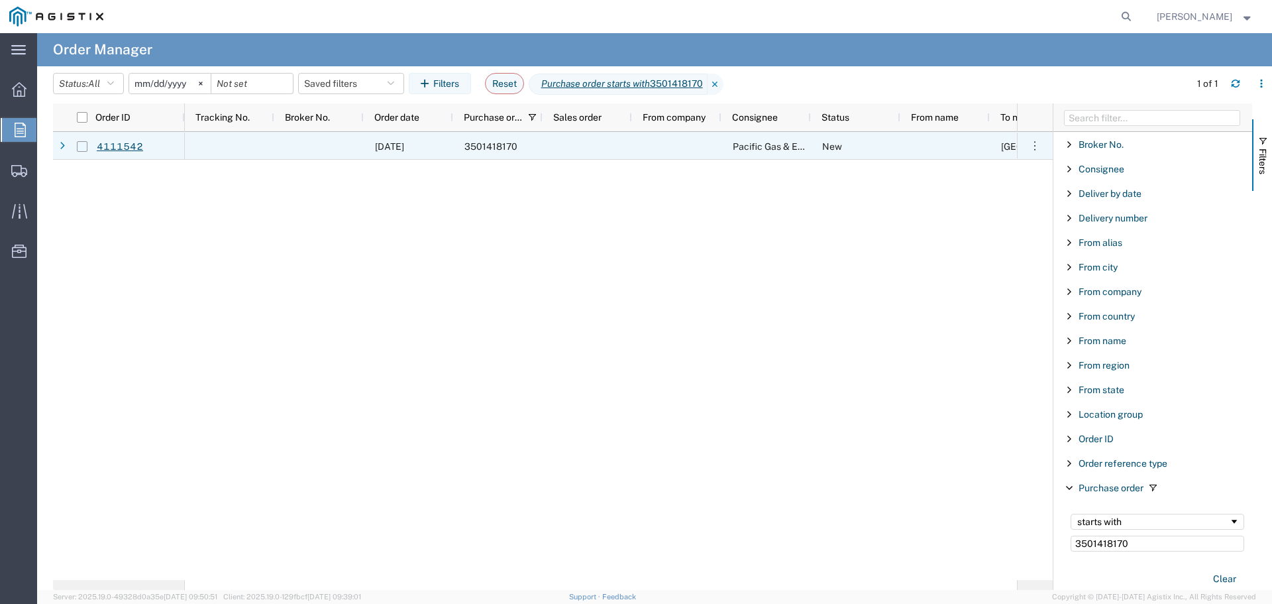
click at [81, 148] on input "Press Space to toggle row selection (unchecked)" at bounding box center [82, 146] width 11 height 11
checkbox input "true"
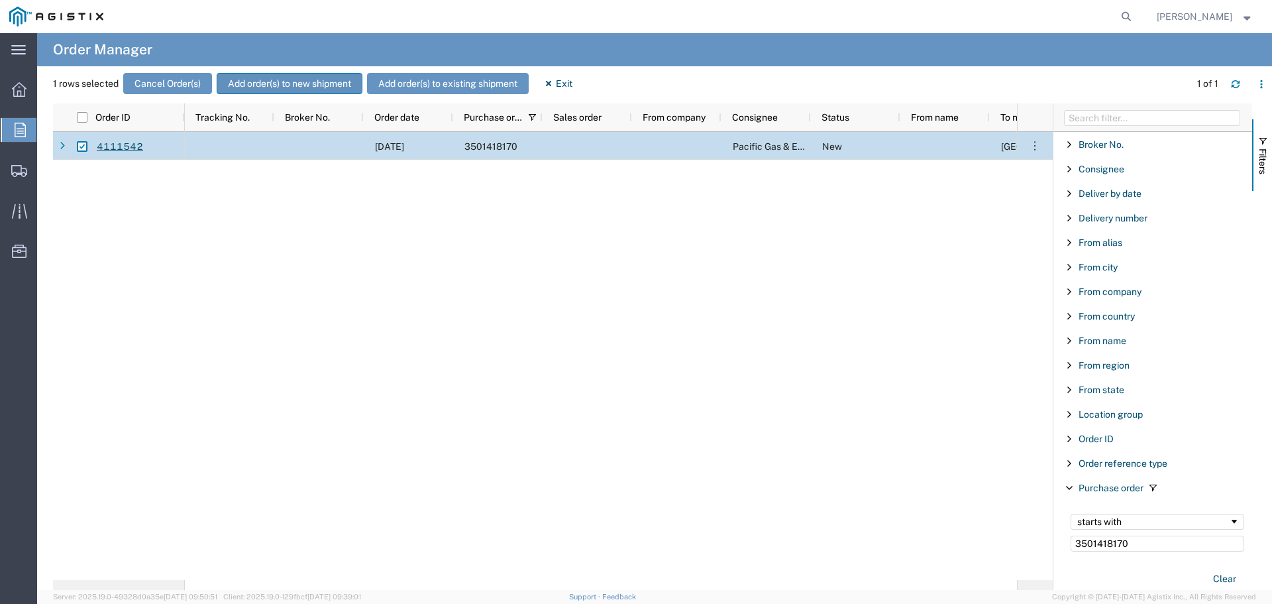
click at [251, 81] on button "Add order(s) to new shipment" at bounding box center [290, 83] width 146 height 21
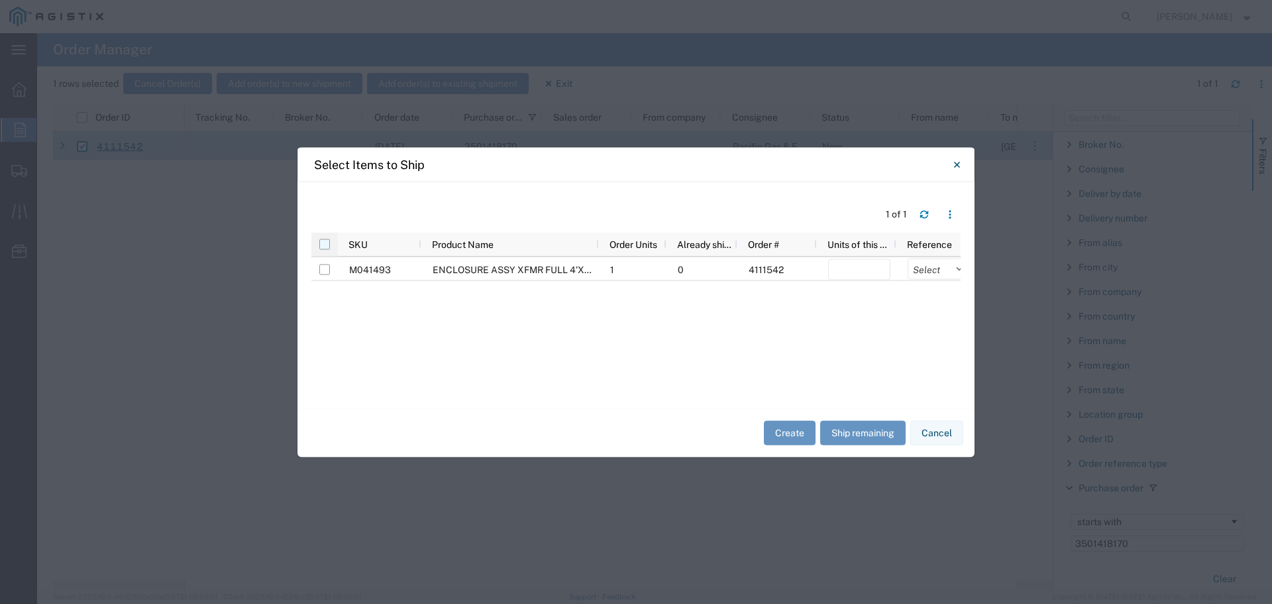
click at [327, 240] on input "checkbox" at bounding box center [324, 244] width 11 height 11
checkbox input "true"
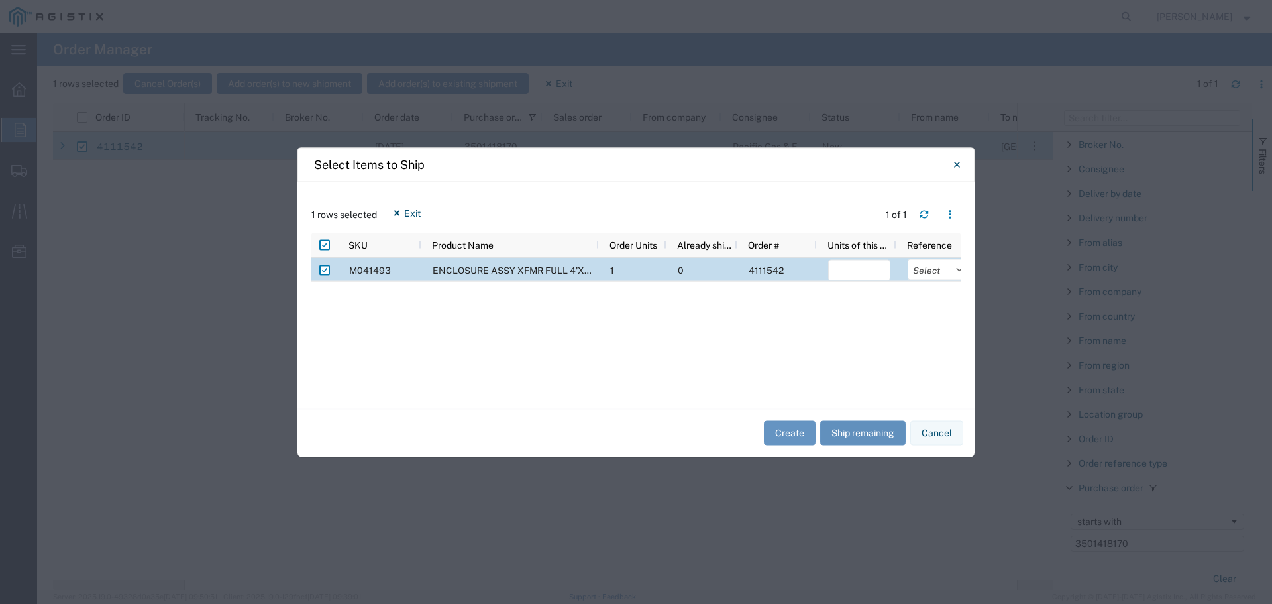
click at [865, 437] on button "Ship remaining" at bounding box center [862, 433] width 85 height 25
type input "1"
click at [925, 270] on select "Select Purchase Order Delivery Number" at bounding box center [939, 268] width 62 height 21
select select "PURCHORD"
click at [908, 258] on select "Select Purchase Order Delivery Number" at bounding box center [939, 268] width 62 height 21
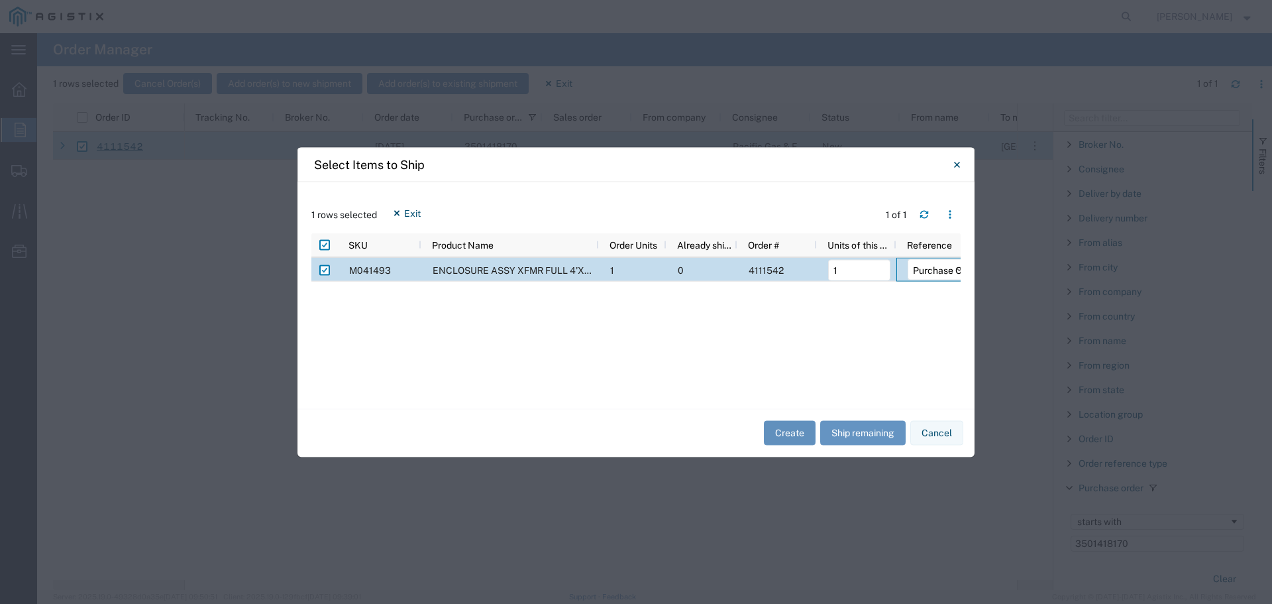
click at [782, 431] on button "Create" at bounding box center [790, 433] width 52 height 25
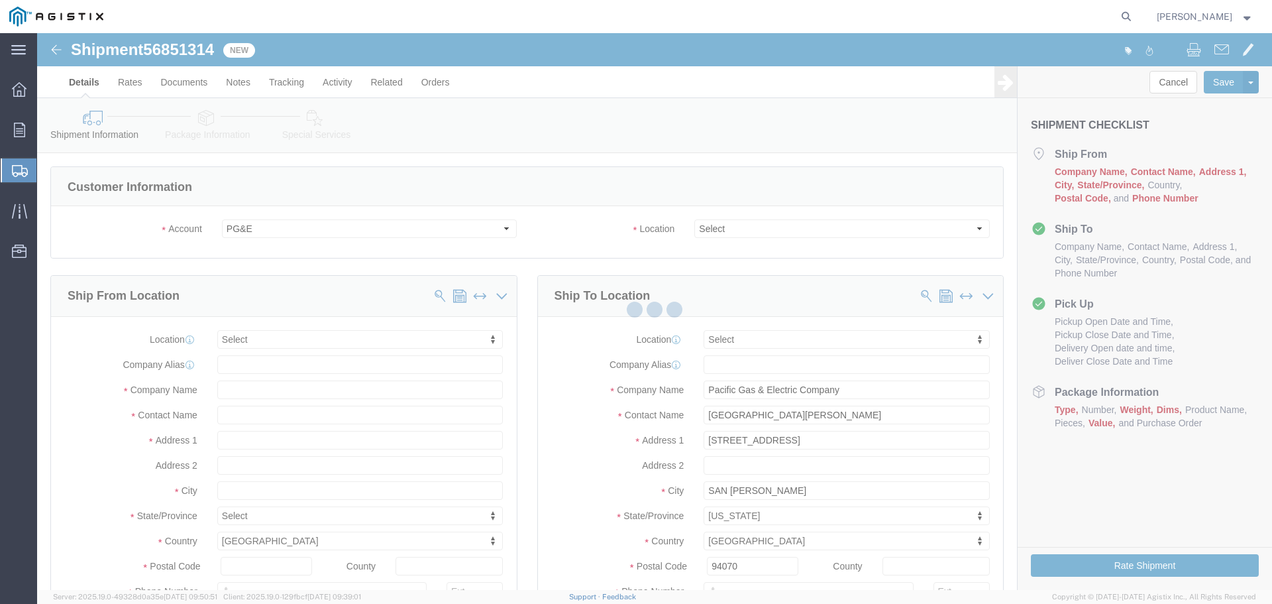
select select
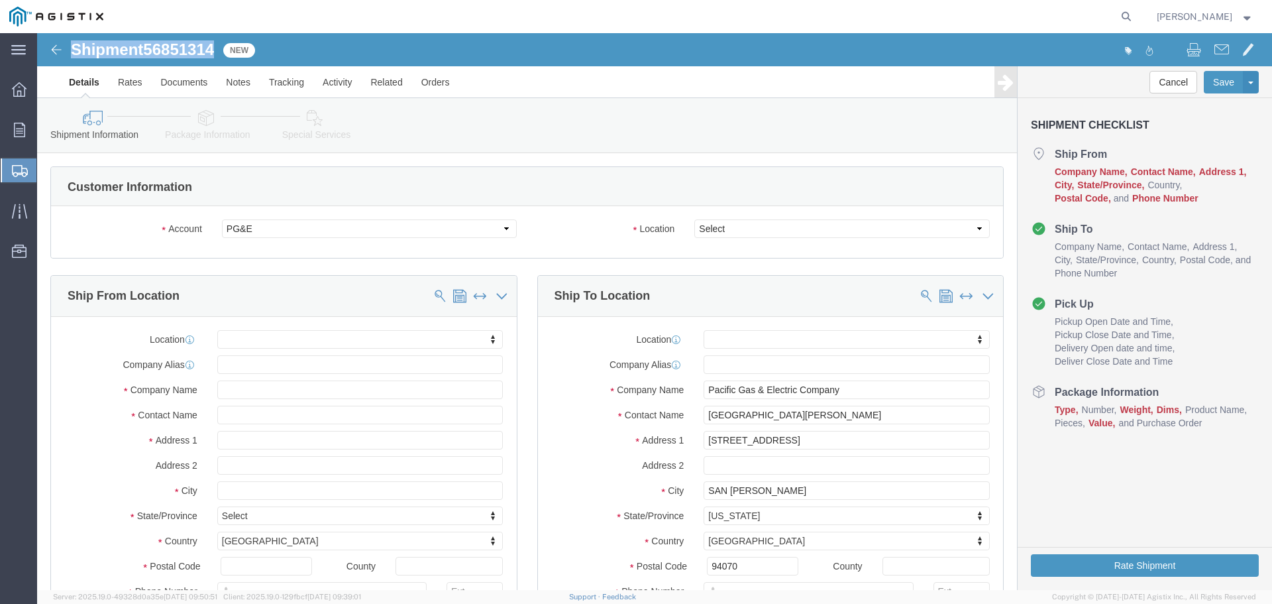
drag, startPoint x: 34, startPoint y: 13, endPoint x: 182, endPoint y: 15, distance: 147.8
click div "Shipment 56851314 New"
copy h1 "Shipment 56851314"
click div "Account Select Oldcastle Precast Inc PG&E Location Select All Others Fremont [G…"
click select "Select All Others [GEOGRAPHIC_DATA] [GEOGRAPHIC_DATA] [GEOGRAPHIC_DATA] [GEOGRA…"
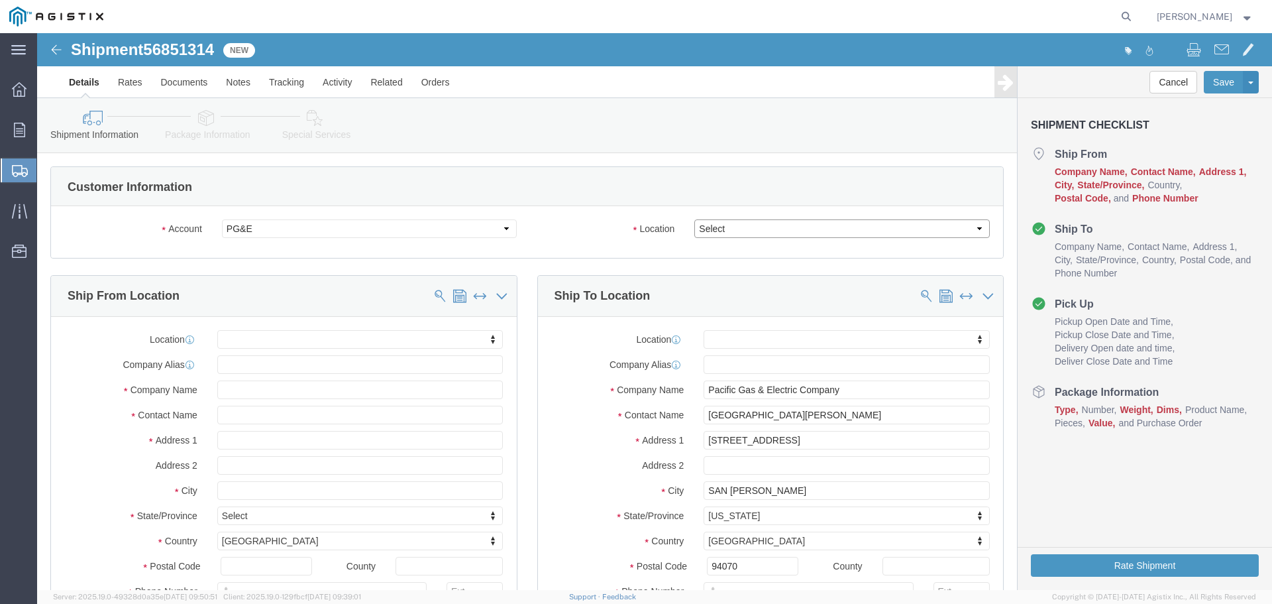
select select "23082"
click select "Select All Others [GEOGRAPHIC_DATA] [GEOGRAPHIC_DATA] [GEOGRAPHIC_DATA] [GEOGRA…"
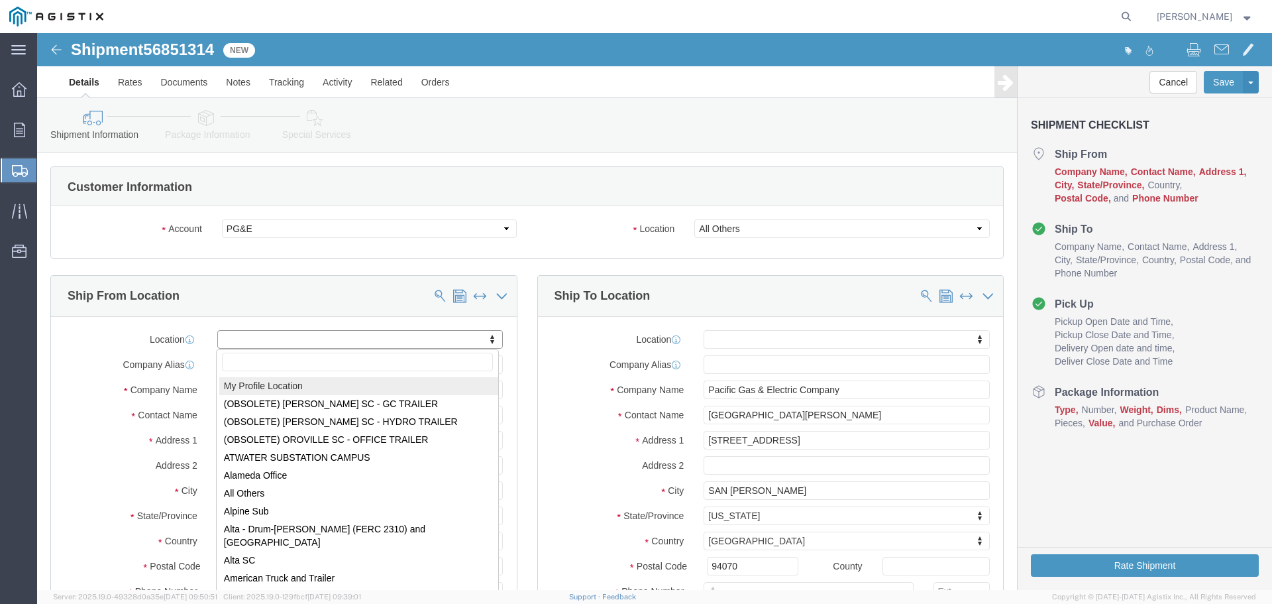
select select "MYPROFILE"
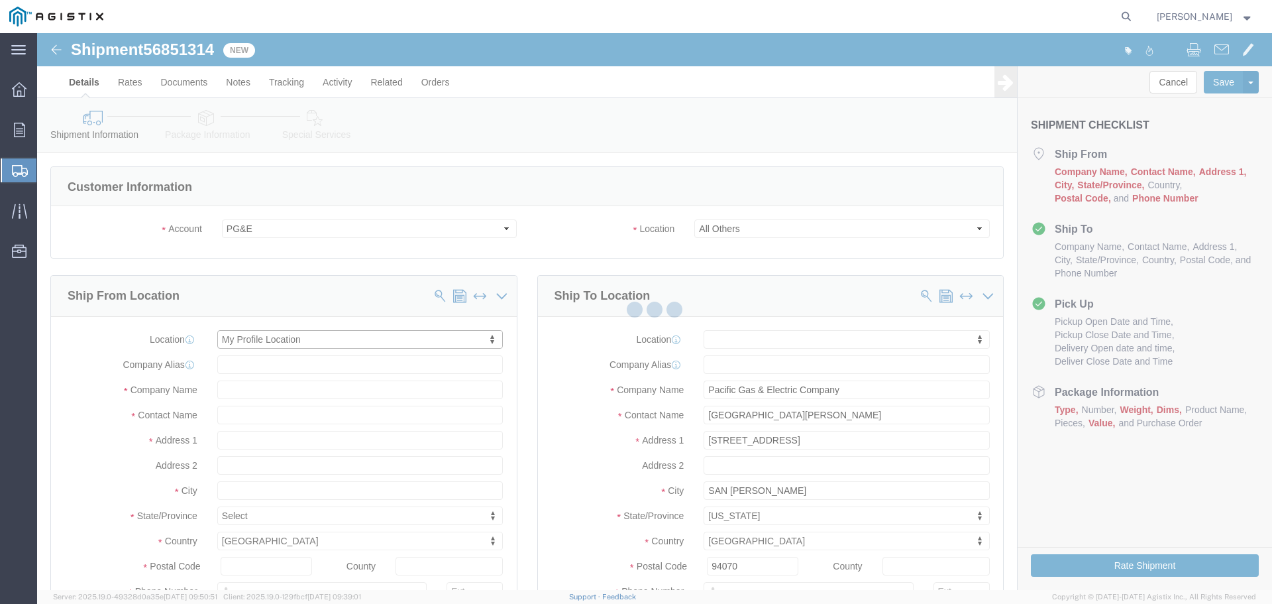
type input "[STREET_ADDRESS]"
type input "94566"
type input "[PHONE_NUMBER]"
type input "[PERSON_NAME][EMAIL_ADDRESS][PERSON_NAME][DOMAIN_NAME]"
checkbox input "true"
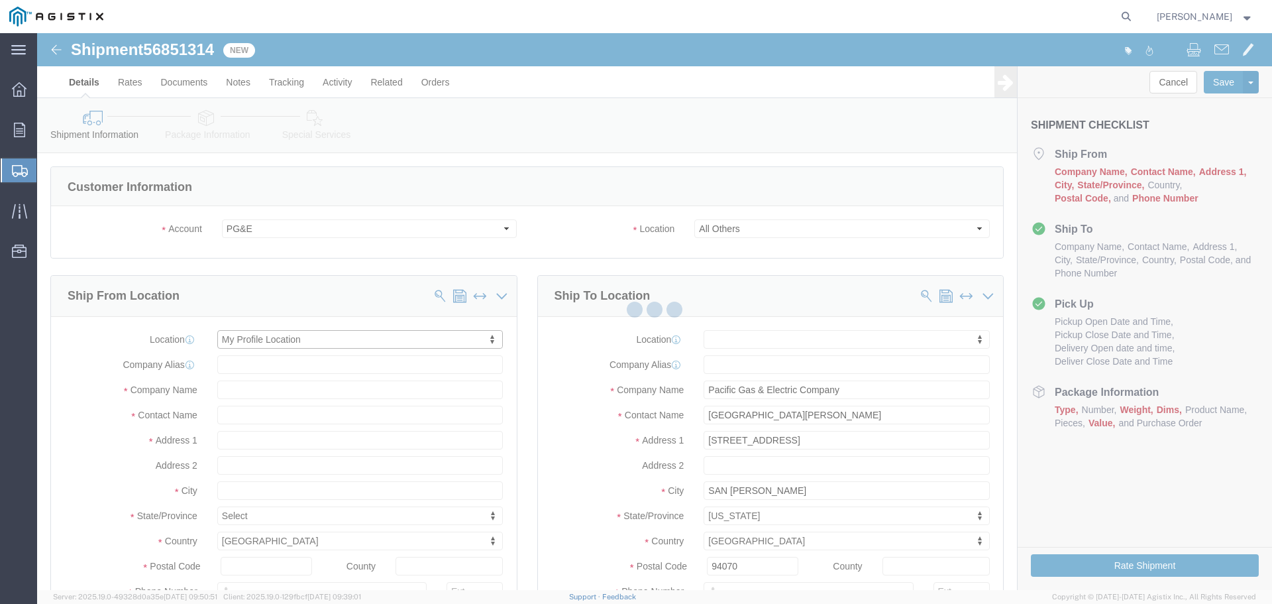
type input "Oldcastle Precast Inc"
type input "[PERSON_NAME]"
type input "PLEASANTON"
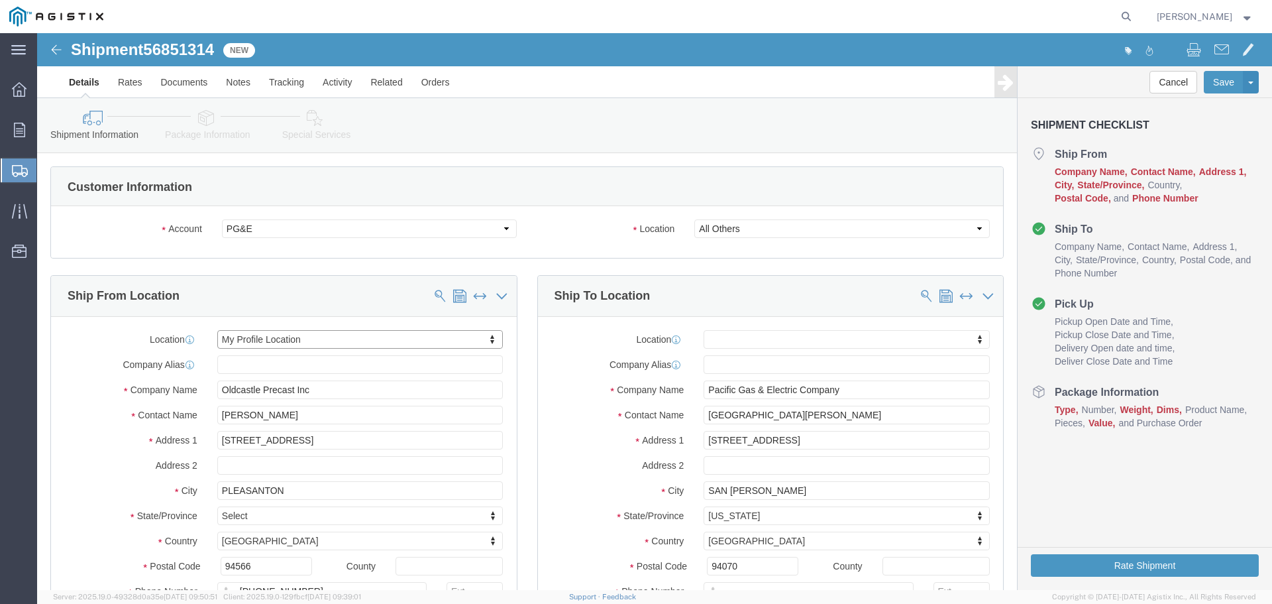
select select "CA"
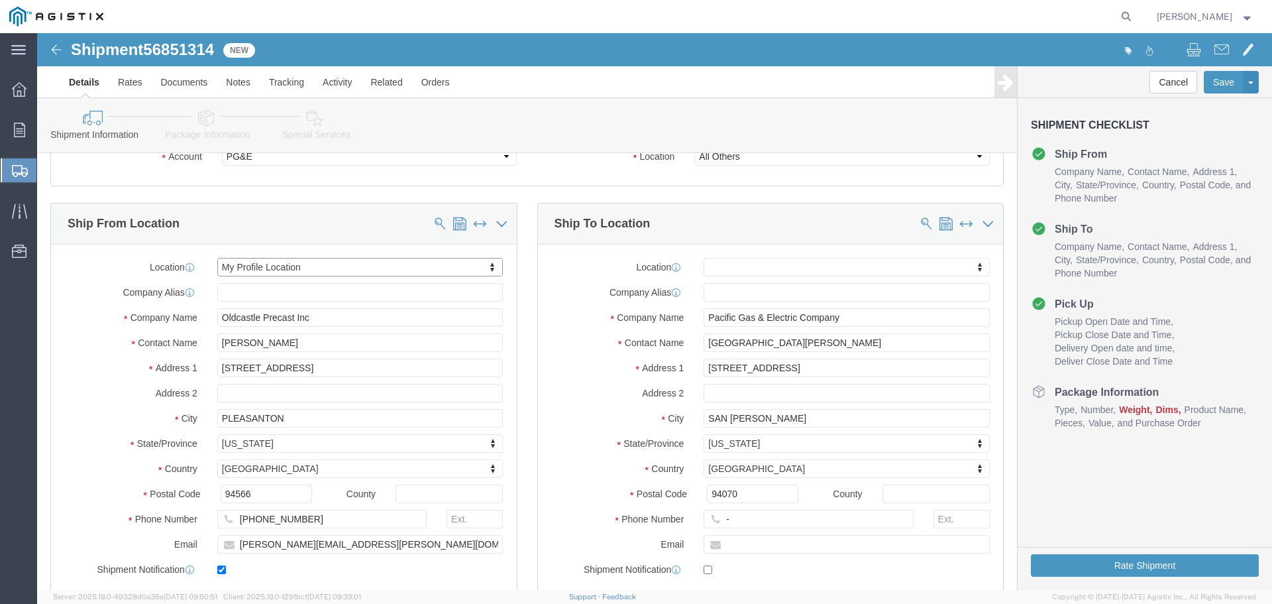
scroll to position [66, 0]
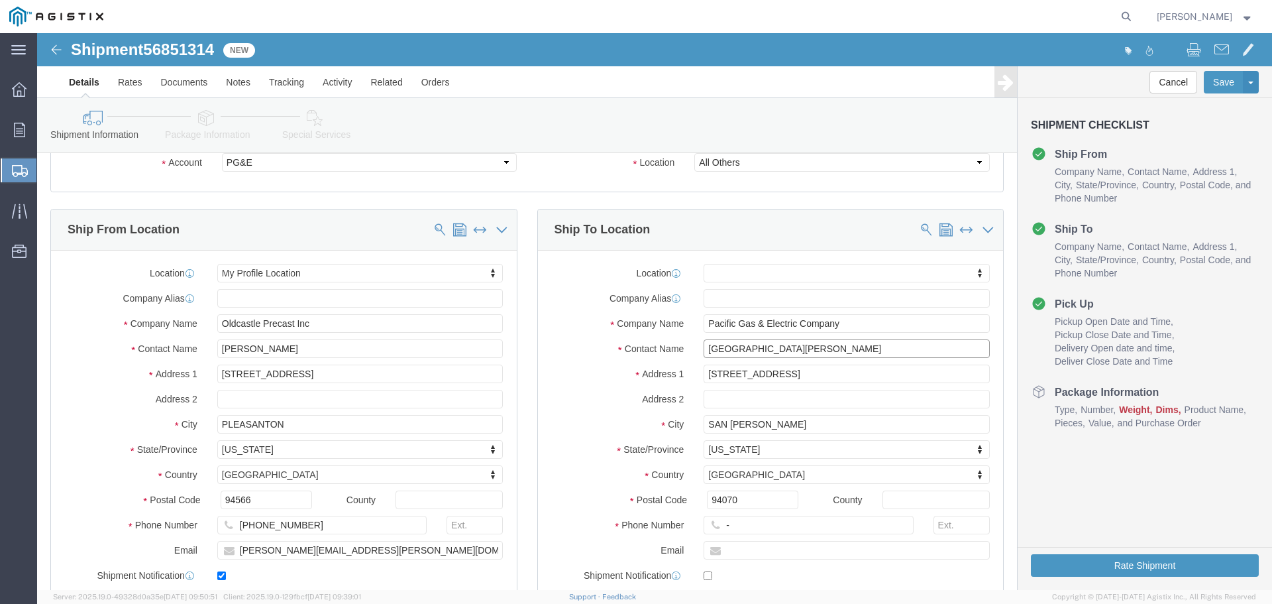
drag, startPoint x: 836, startPoint y: 315, endPoint x: 472, endPoint y: 314, distance: 364.4
click div "Ship From Location Location My Profile Location My Profile Location (OBSOLETE) …"
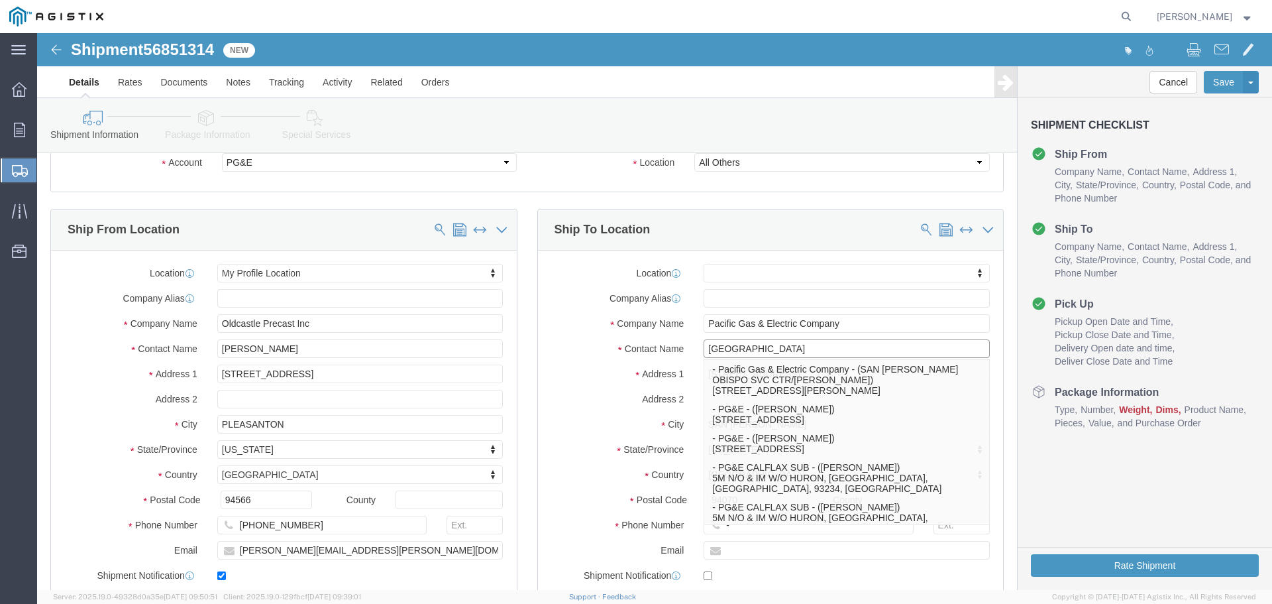
type input "[GEOGRAPHIC_DATA]"
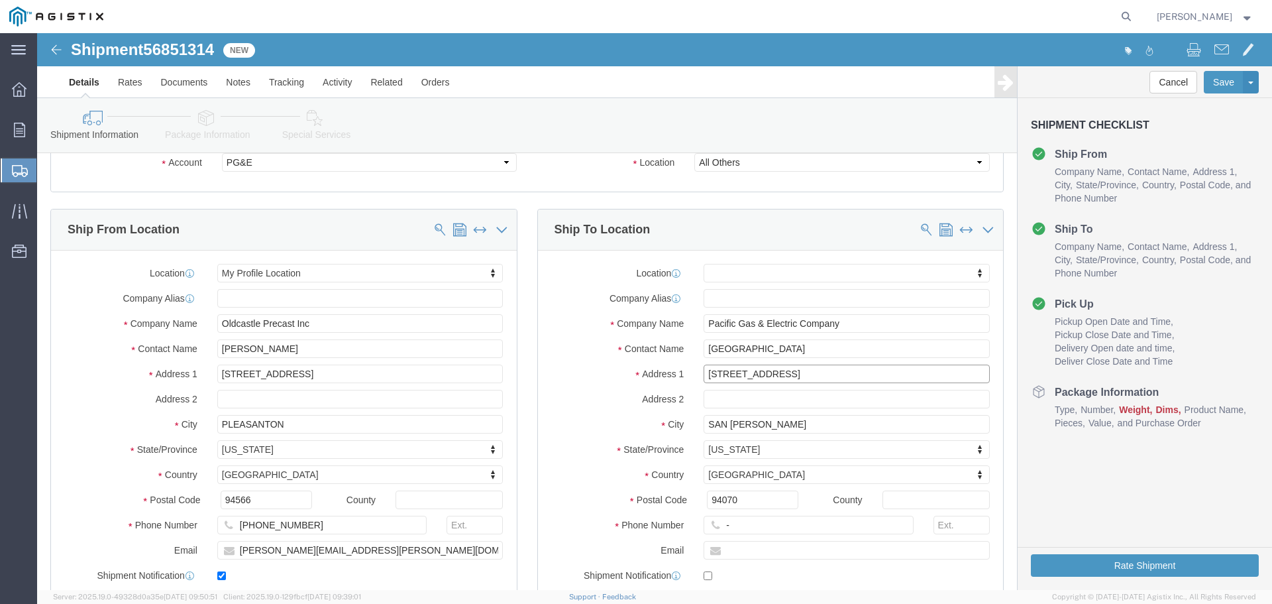
click input "[STREET_ADDRESS]"
drag, startPoint x: 790, startPoint y: 339, endPoint x: 610, endPoint y: 332, distance: 180.3
click div "Address [STREET_ADDRESS]"
type input "[STREET_ADDRESS]"
select select
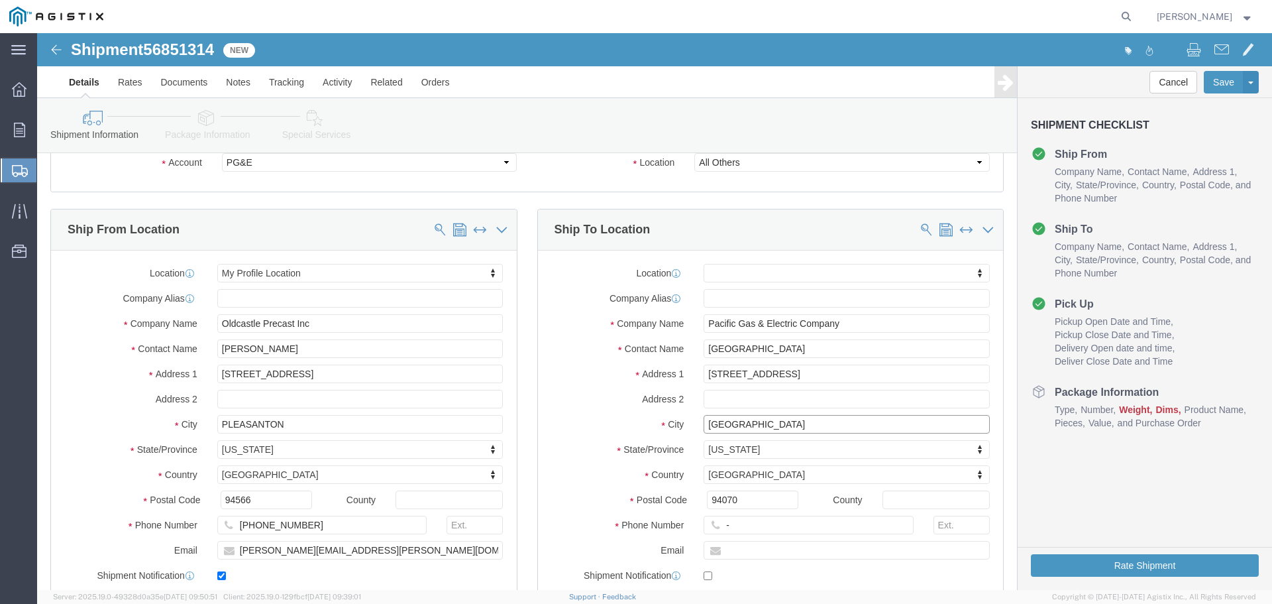
type input "[GEOGRAPHIC_DATA]"
select select
type input "94403"
select select
type input "123-456-7891"
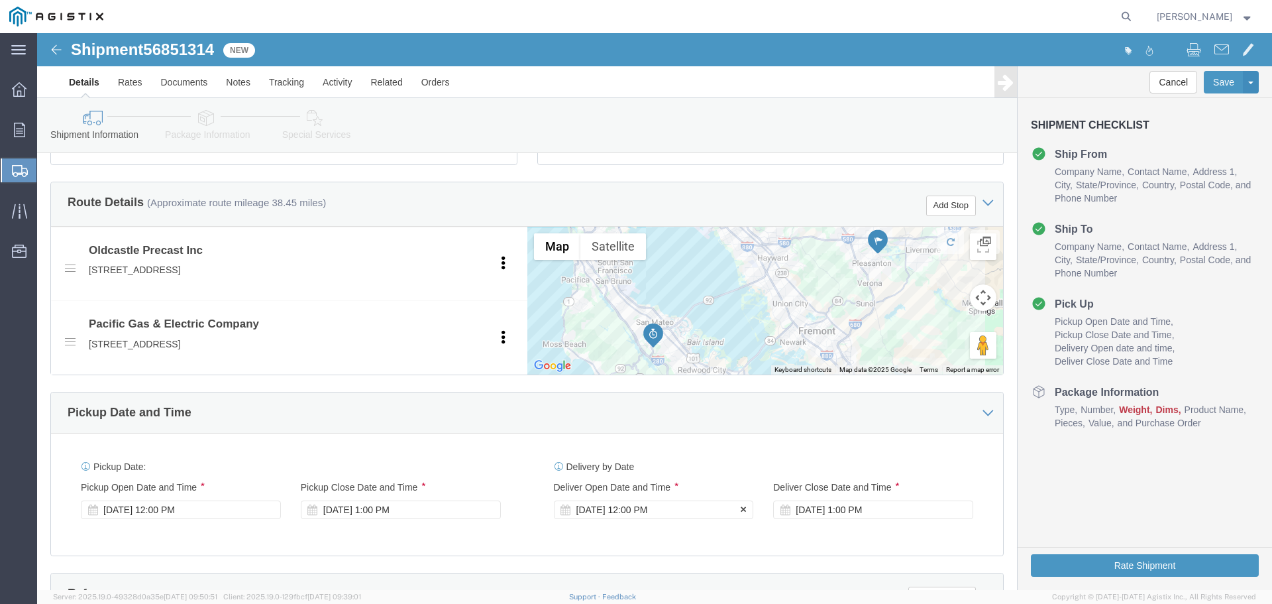
click div "[DATE] 12:00 PM"
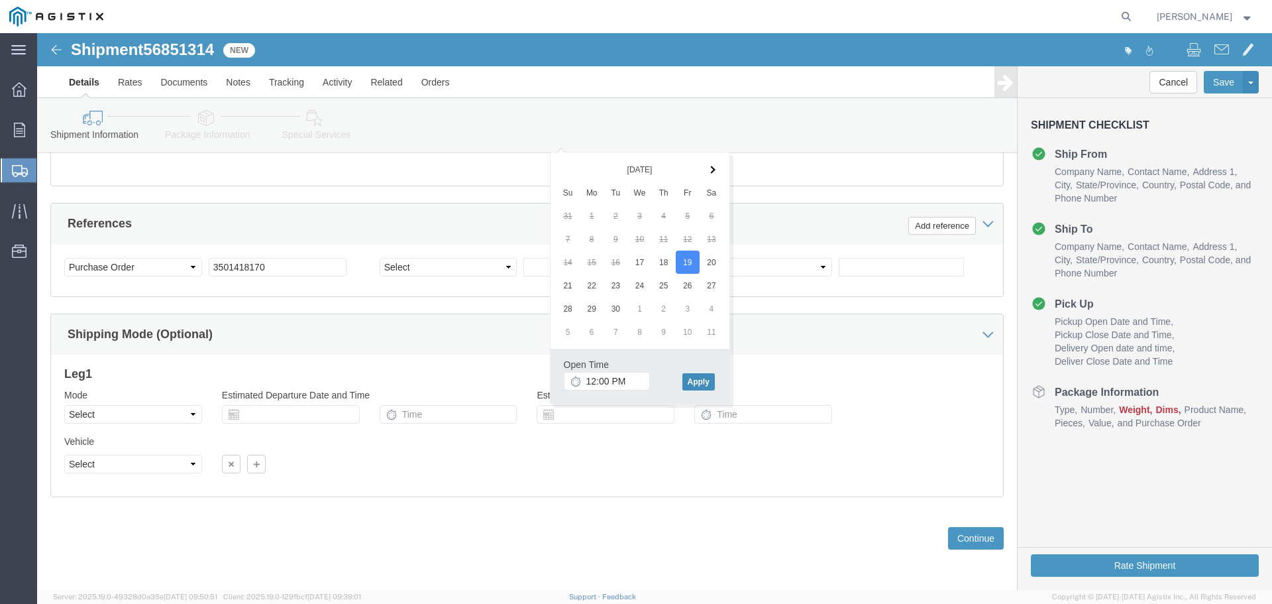
click button "Apply"
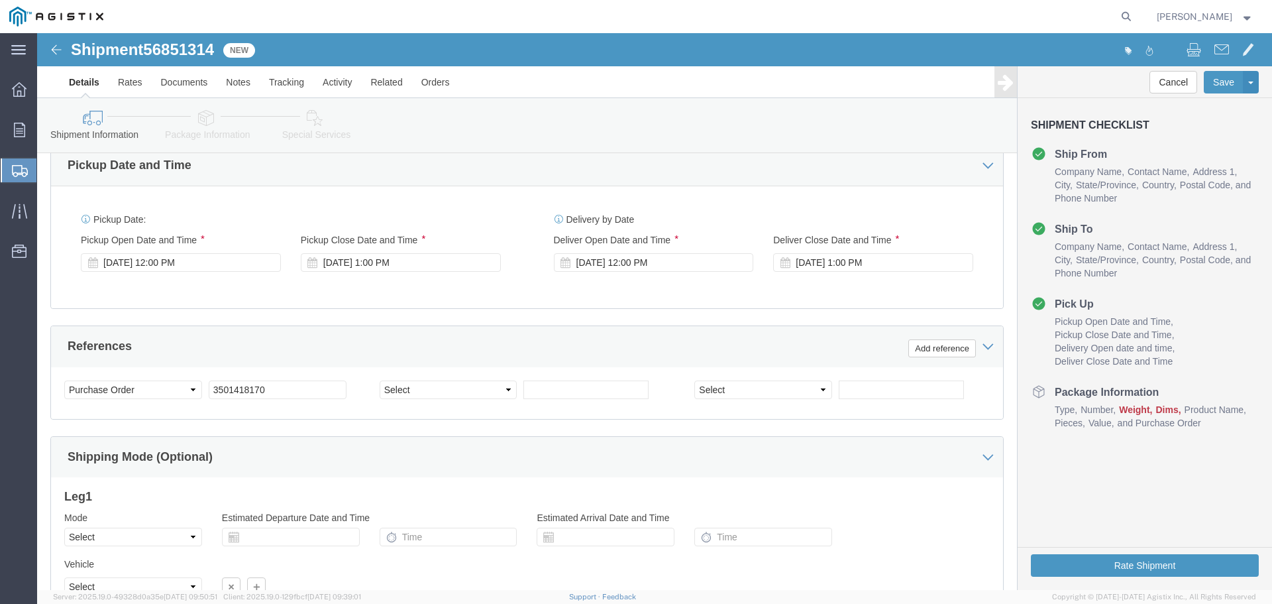
scroll to position [767, 0]
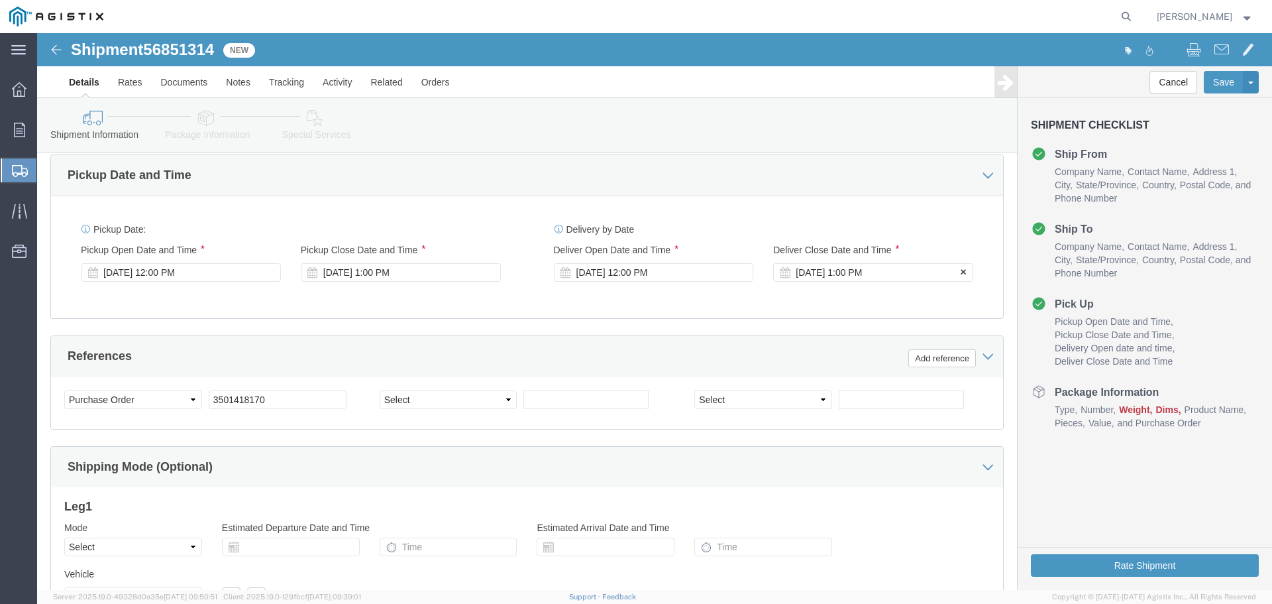
click div "[DATE] 1:00 PM"
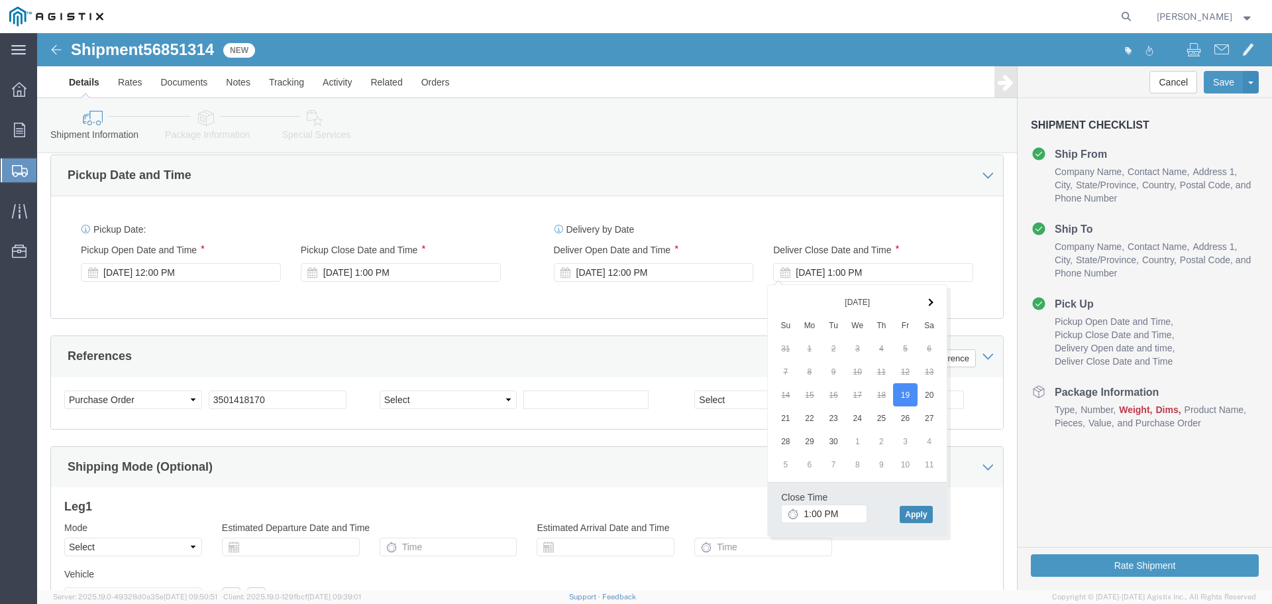
click button "Apply"
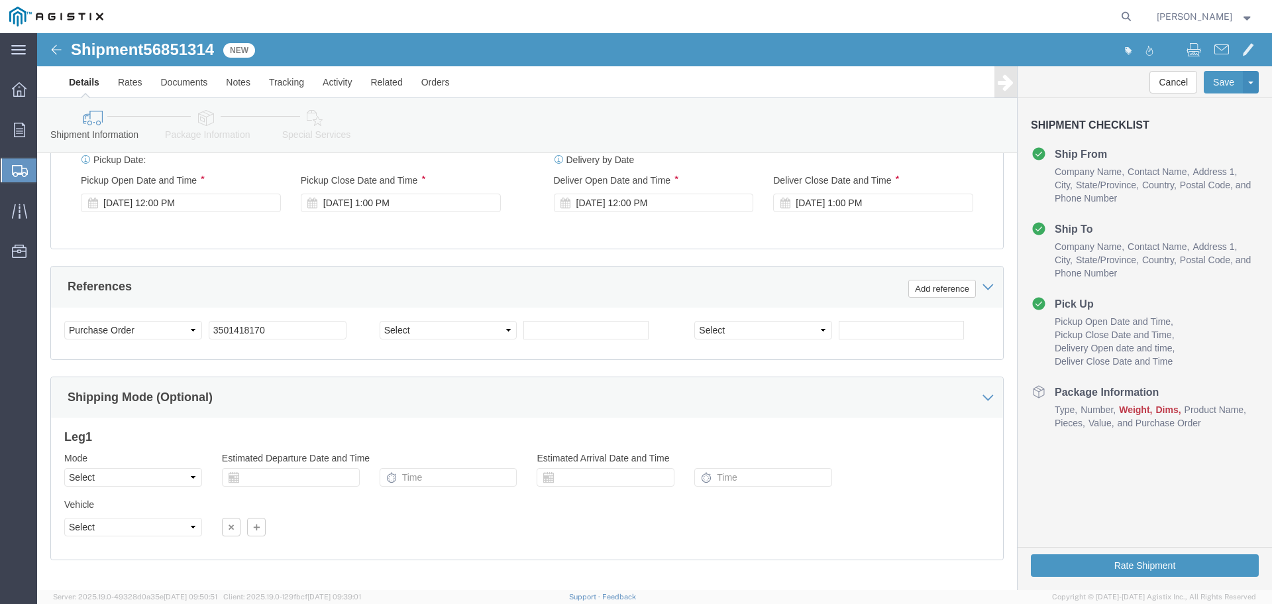
scroll to position [900, 0]
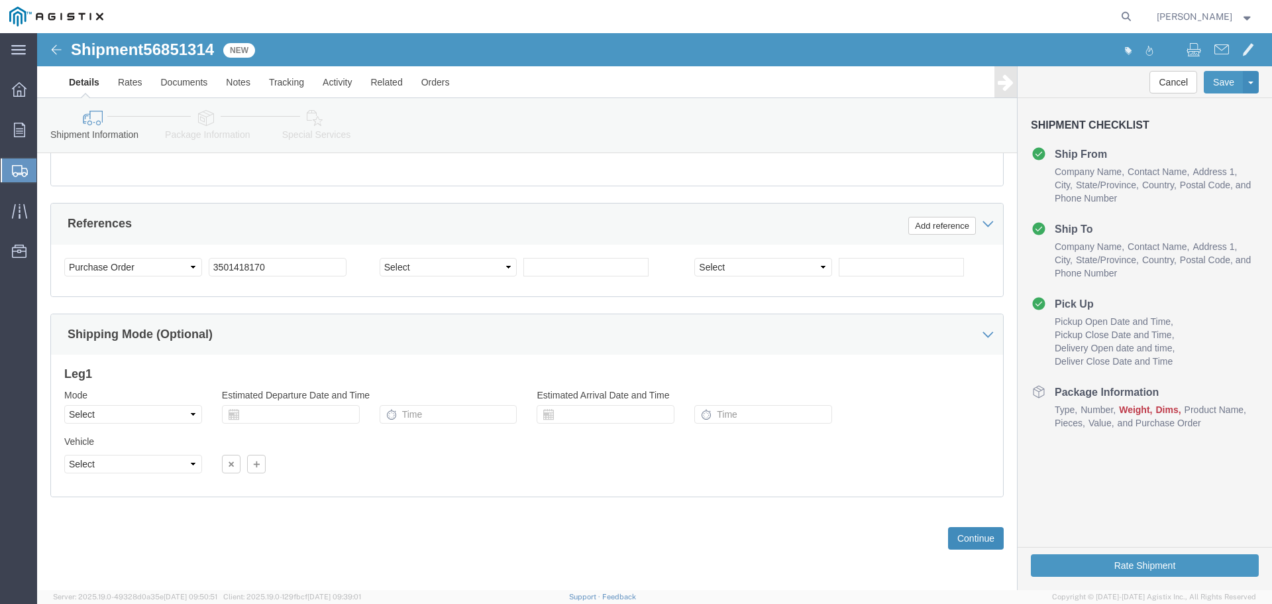
click button "Continue"
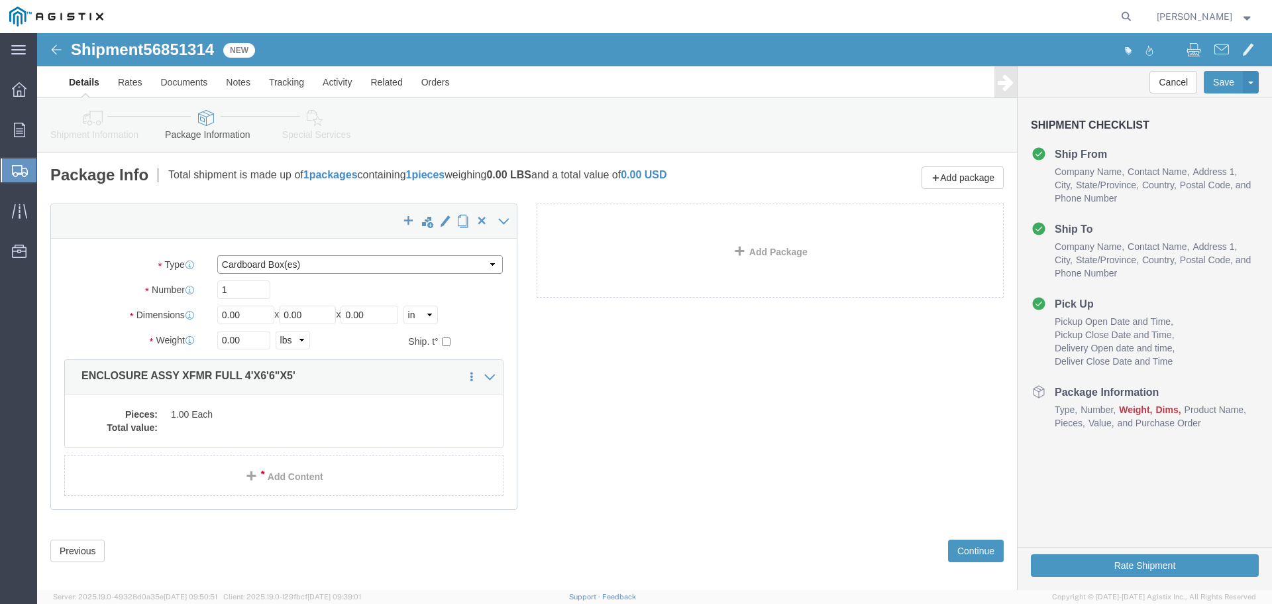
click select "Select Bulk Bundle(s) Cardboard Box(es) Carton(s) Crate(s) Drum(s) (Fiberboard)…"
select select "YRPK"
click select "Select Bulk Bundle(s) Cardboard Box(es) Carton(s) Crate(s) Drum(s) (Fiberboard)…"
click input "0.00"
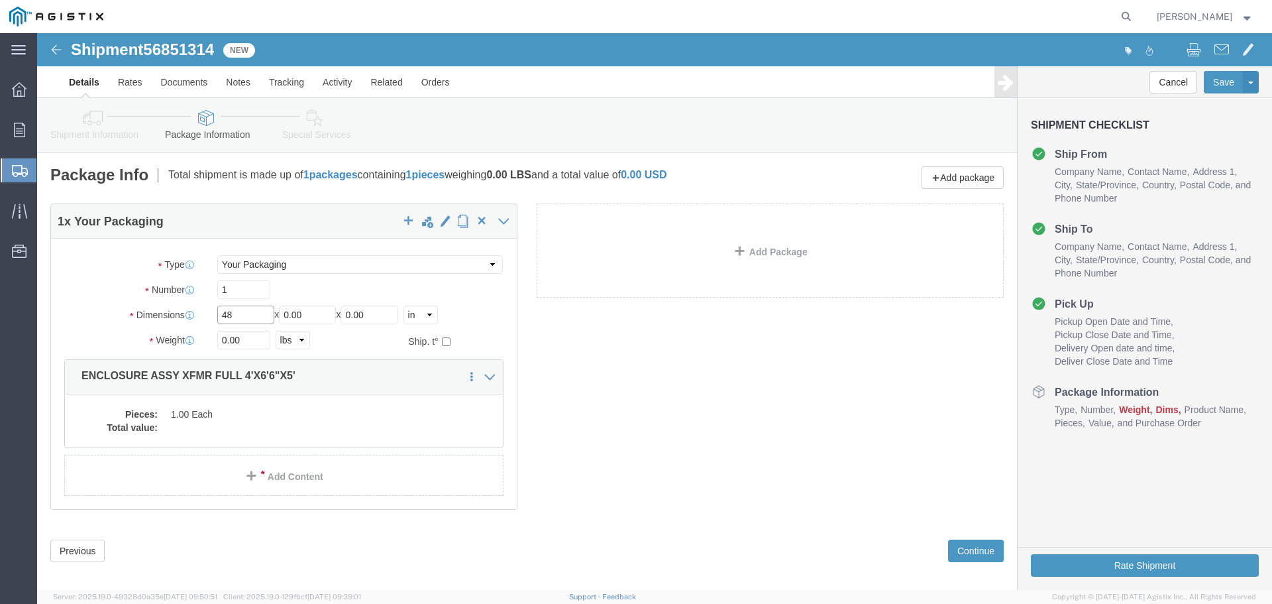
type input "48"
type input "78"
type input "60"
type input "13000"
click dd "1.00 Each"
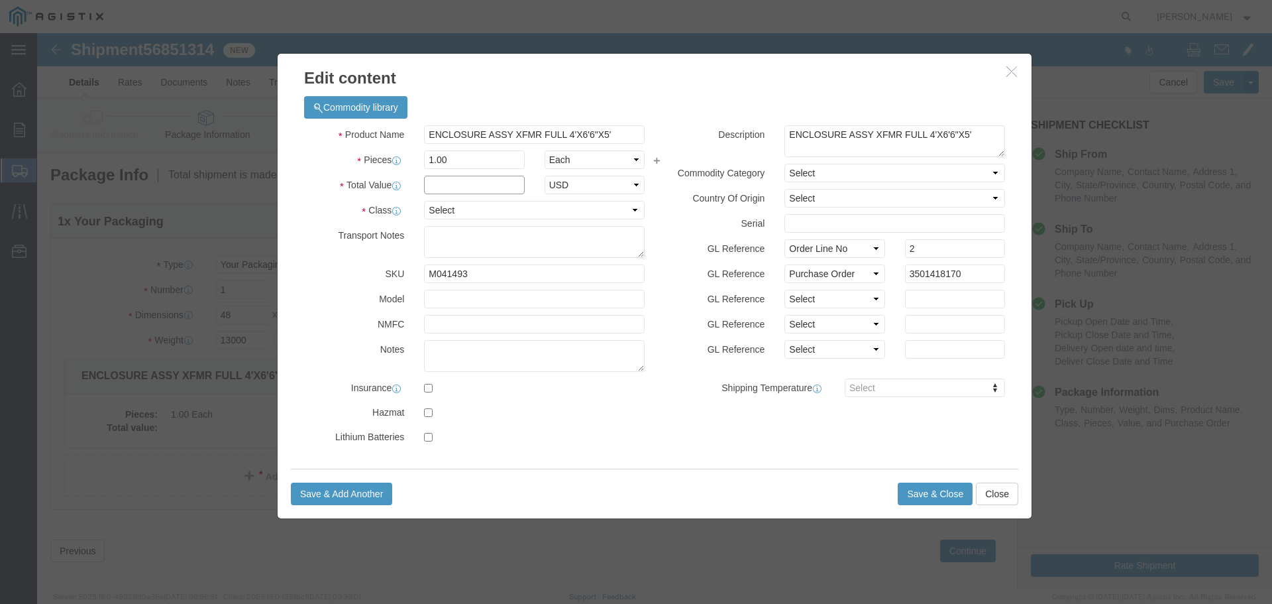
click input "text"
type input "1"
click select "Select 50 55 60 65 70 85 92.5 100 125 175 250 300 400"
select select "55"
click select "Select 50 55 60 65 70 85 92.5 100 125 175 250 300 400"
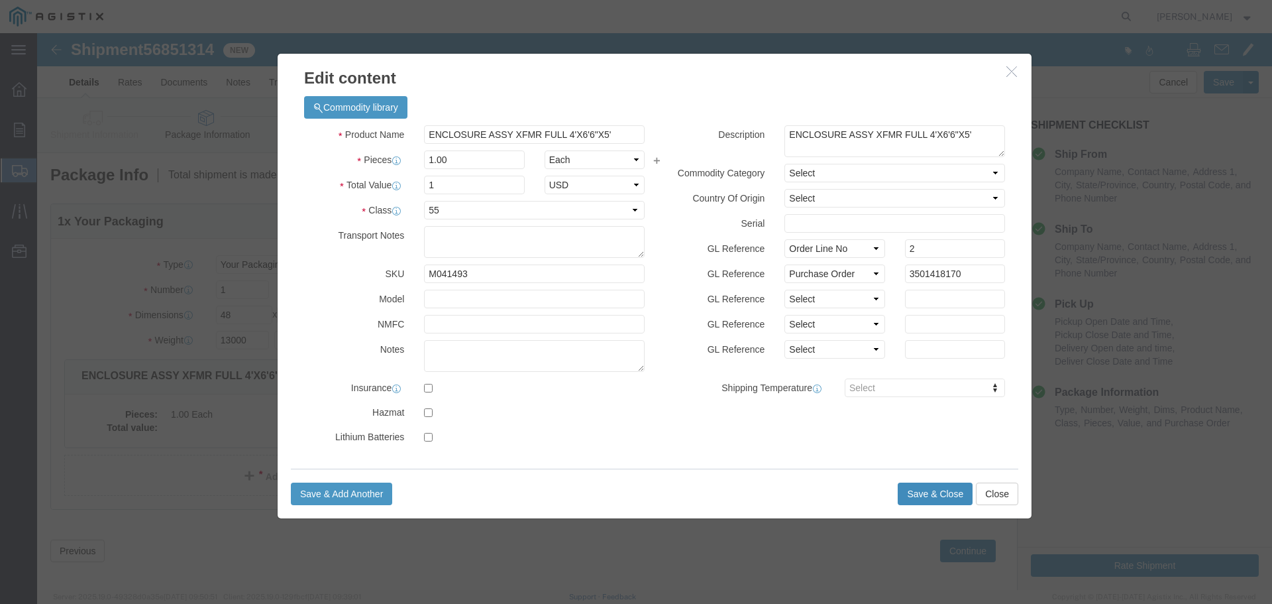
click button "Save & Close"
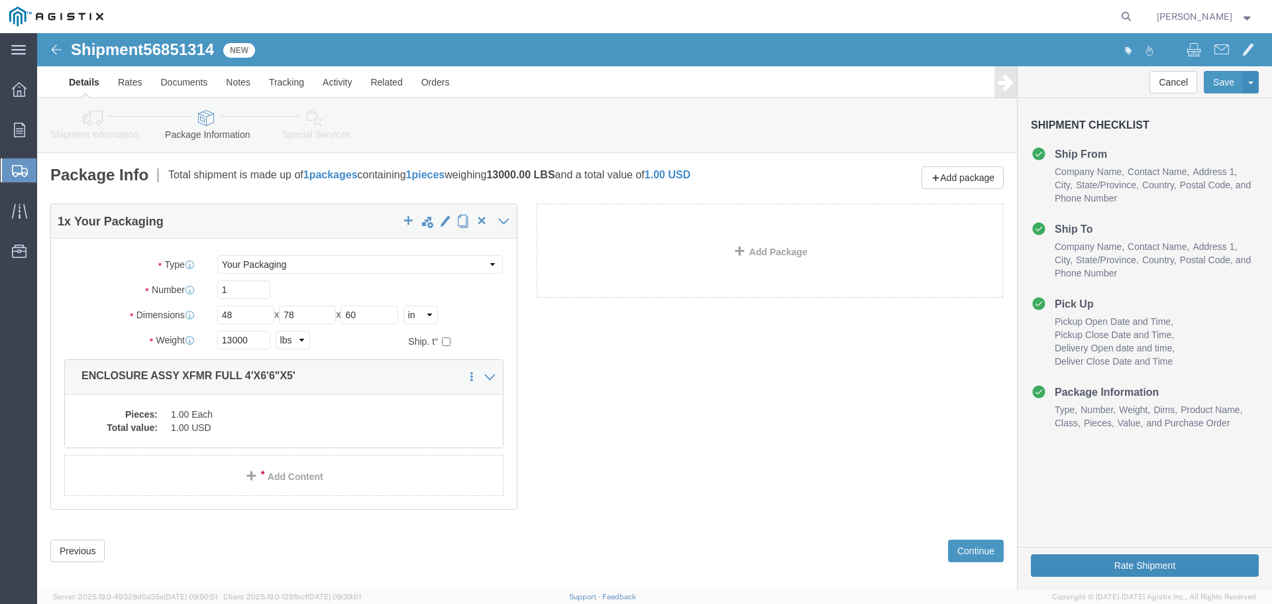
click button "Rate Shipment"
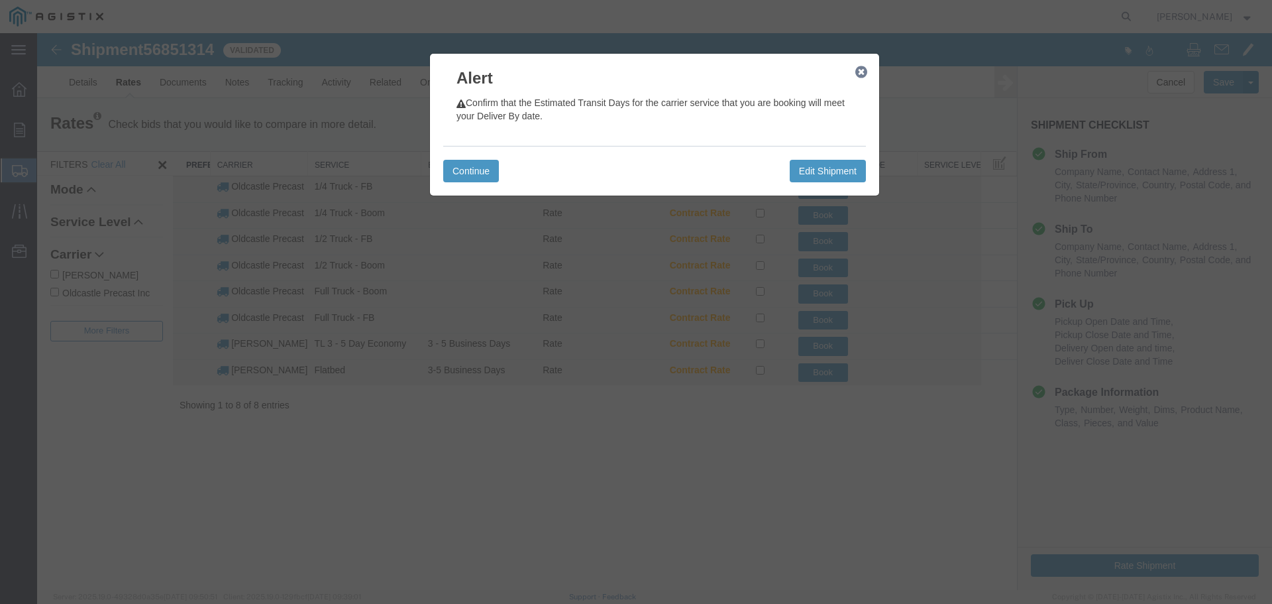
click at [861, 71] on icon "button" at bounding box center [861, 72] width 12 height 11
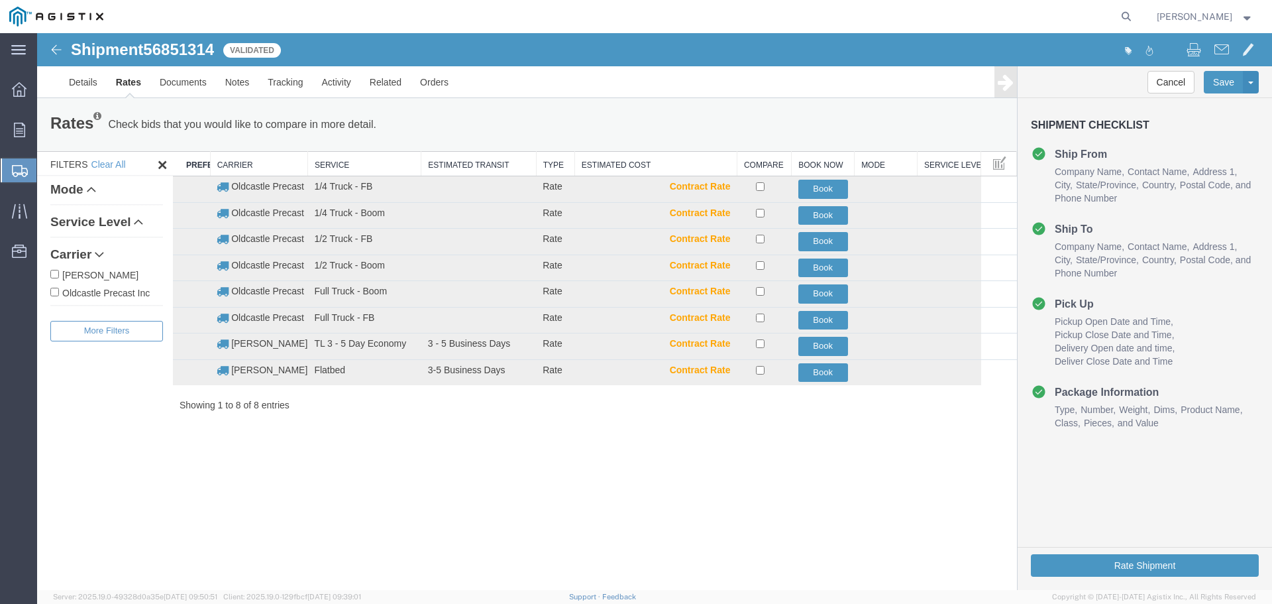
click at [105, 294] on label "Oldcastle Precast Inc" at bounding box center [106, 292] width 113 height 15
click at [59, 294] on input "Oldcastle Precast Inc" at bounding box center [54, 292] width 9 height 9
checkbox input "true"
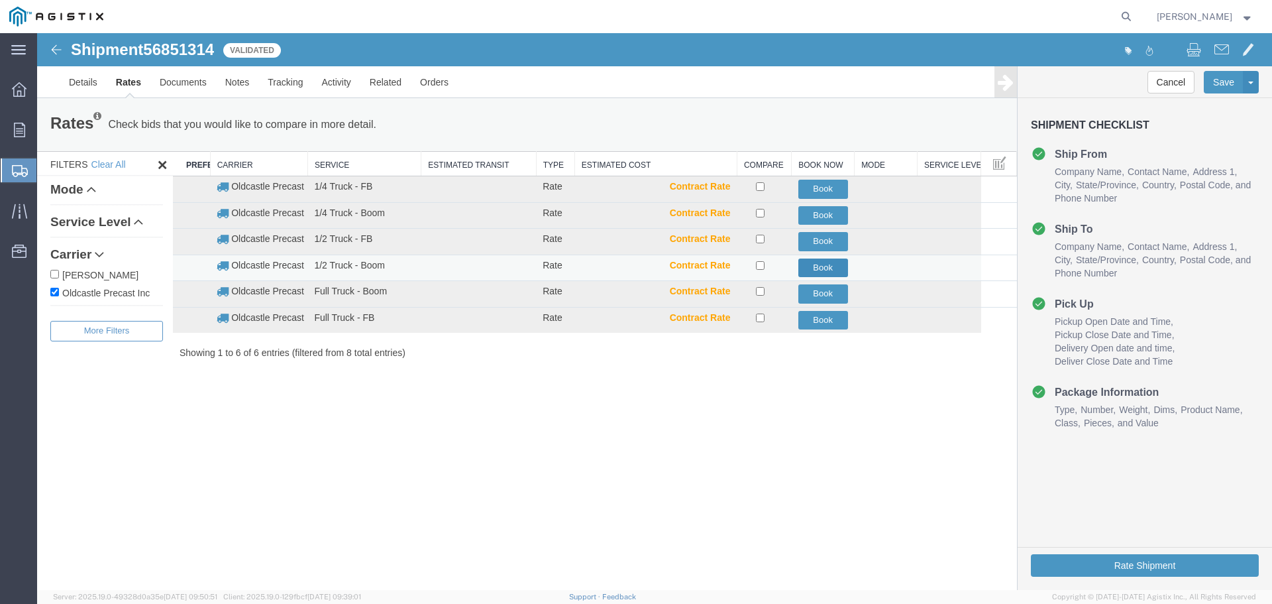
click at [826, 270] on button "Book" at bounding box center [823, 267] width 50 height 19
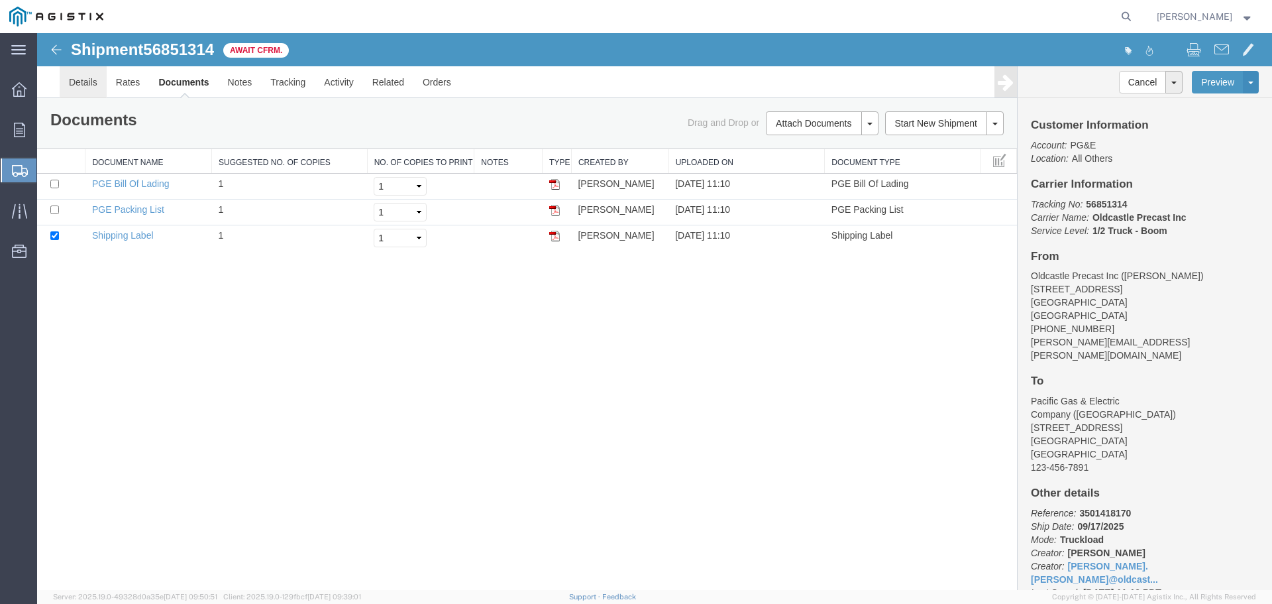
click at [92, 83] on link "Details" at bounding box center [83, 82] width 47 height 32
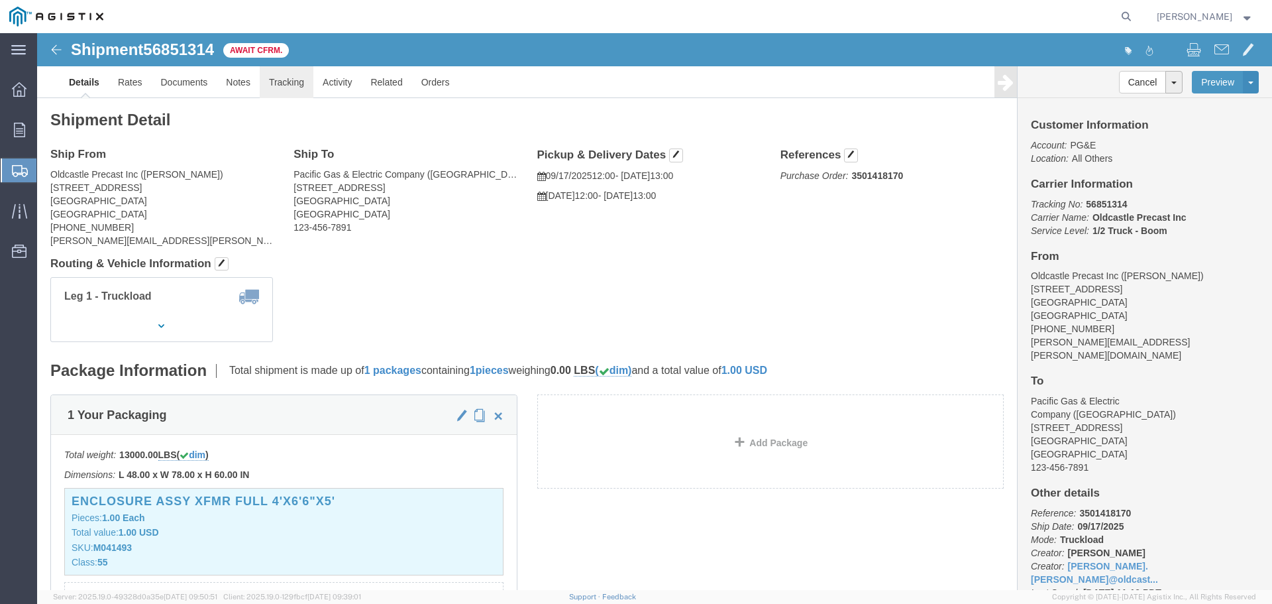
click link "Tracking"
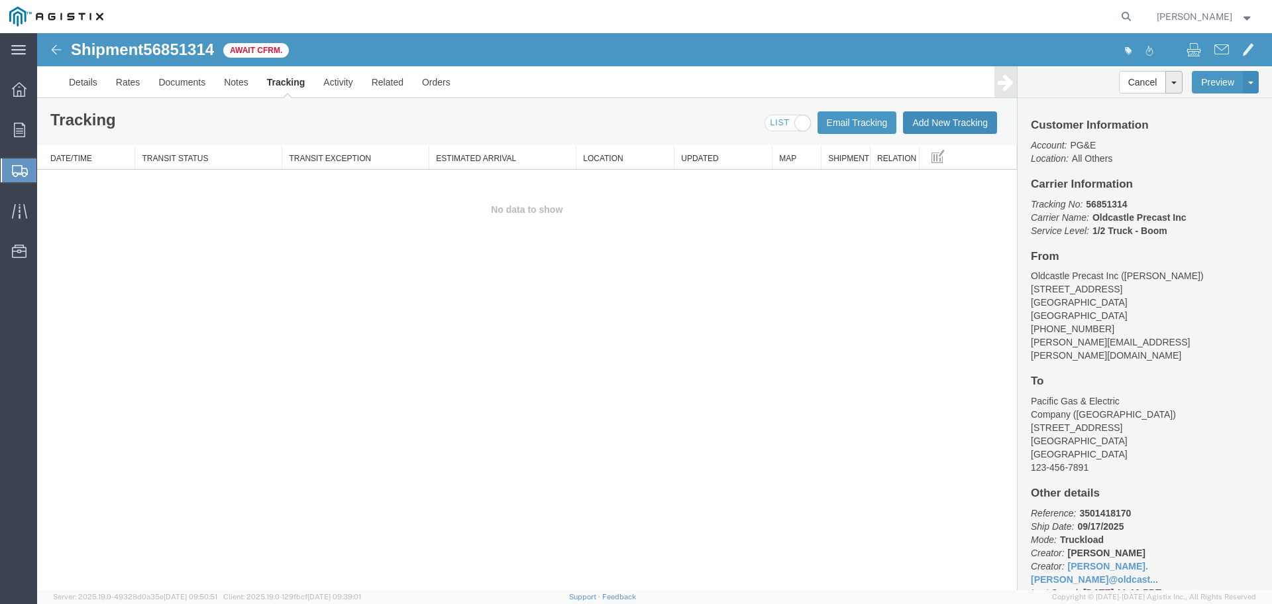
click at [936, 122] on button "Add New Tracking" at bounding box center [950, 122] width 94 height 23
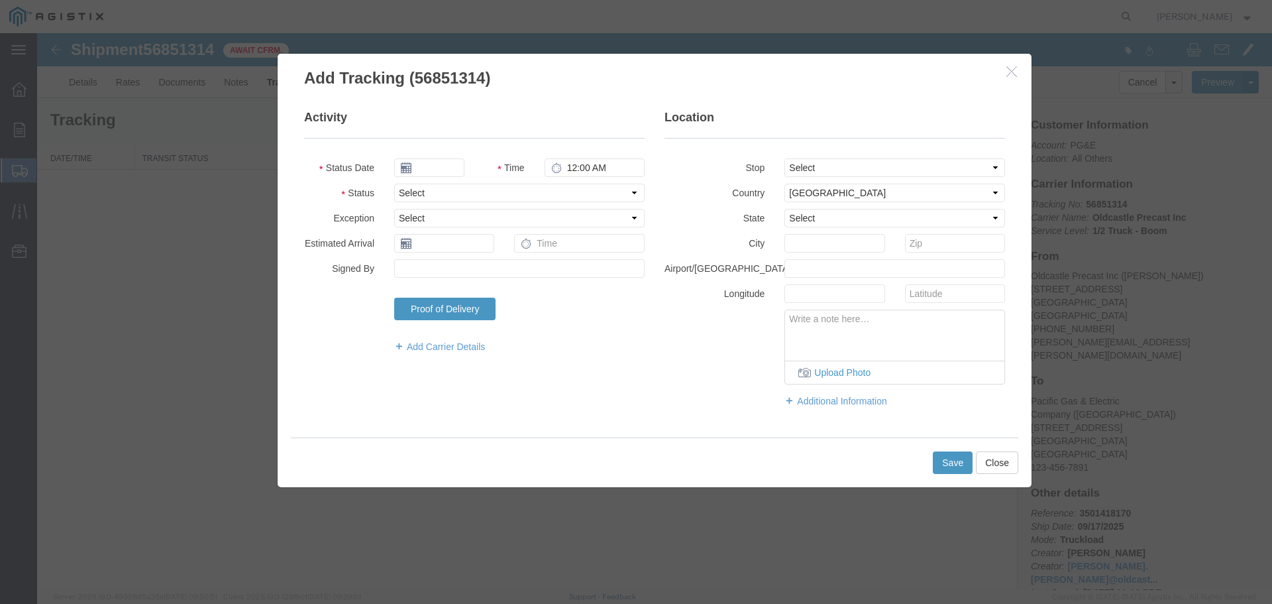
type input "09/17/2025"
type input "12:00 PM"
click at [414, 193] on select "Select Arrival Notice Available Arrival Notice Imported Arrive at Delivery Loca…" at bounding box center [519, 193] width 250 height 19
select select "DELIVRED"
click at [394, 184] on select "Select Arrival Notice Available Arrival Notice Imported Arrive at Delivery Loca…" at bounding box center [519, 193] width 250 height 19
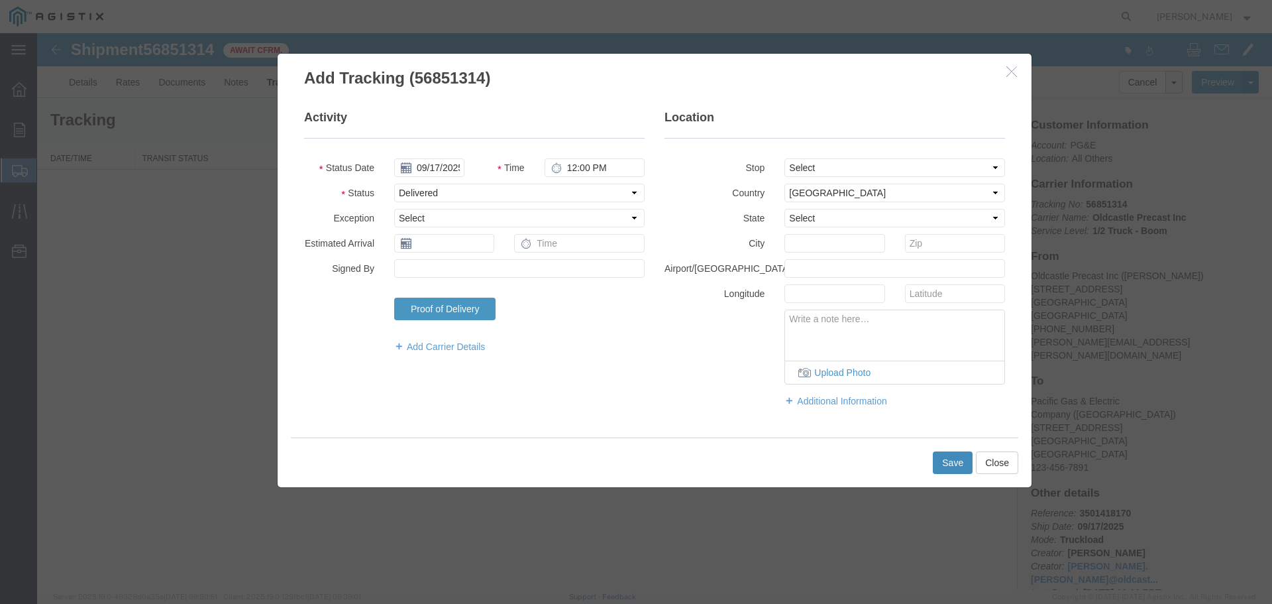
click at [943, 469] on button "Save" at bounding box center [953, 462] width 40 height 23
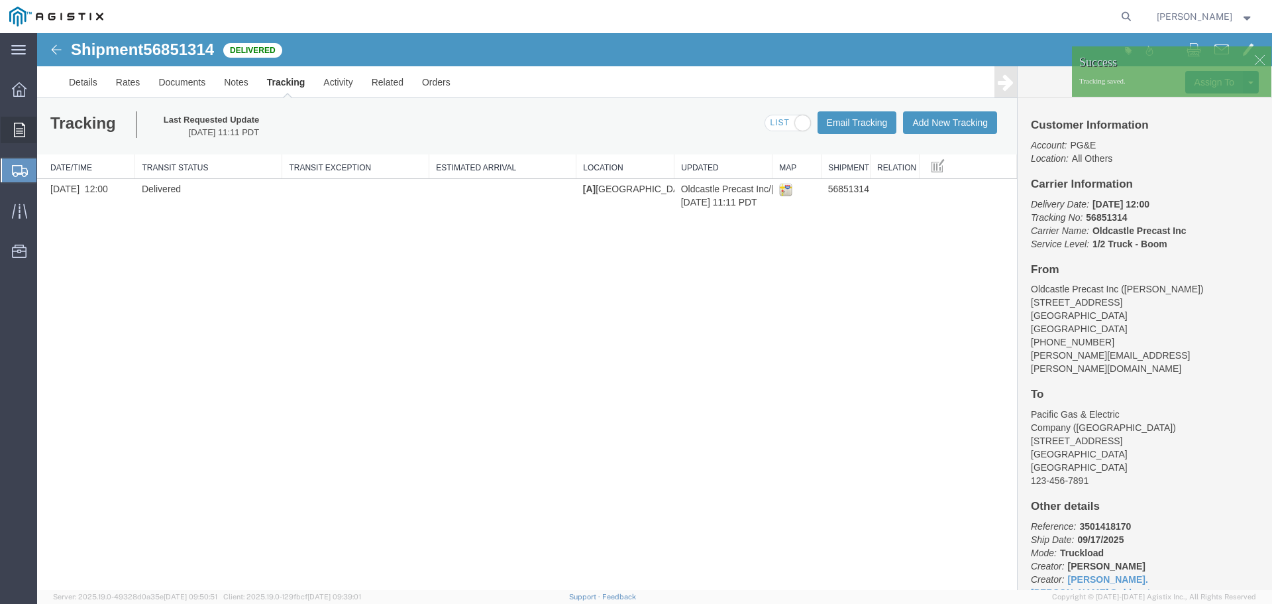
click at [23, 133] on icon at bounding box center [19, 130] width 11 height 15
